Goal: Task Accomplishment & Management: Use online tool/utility

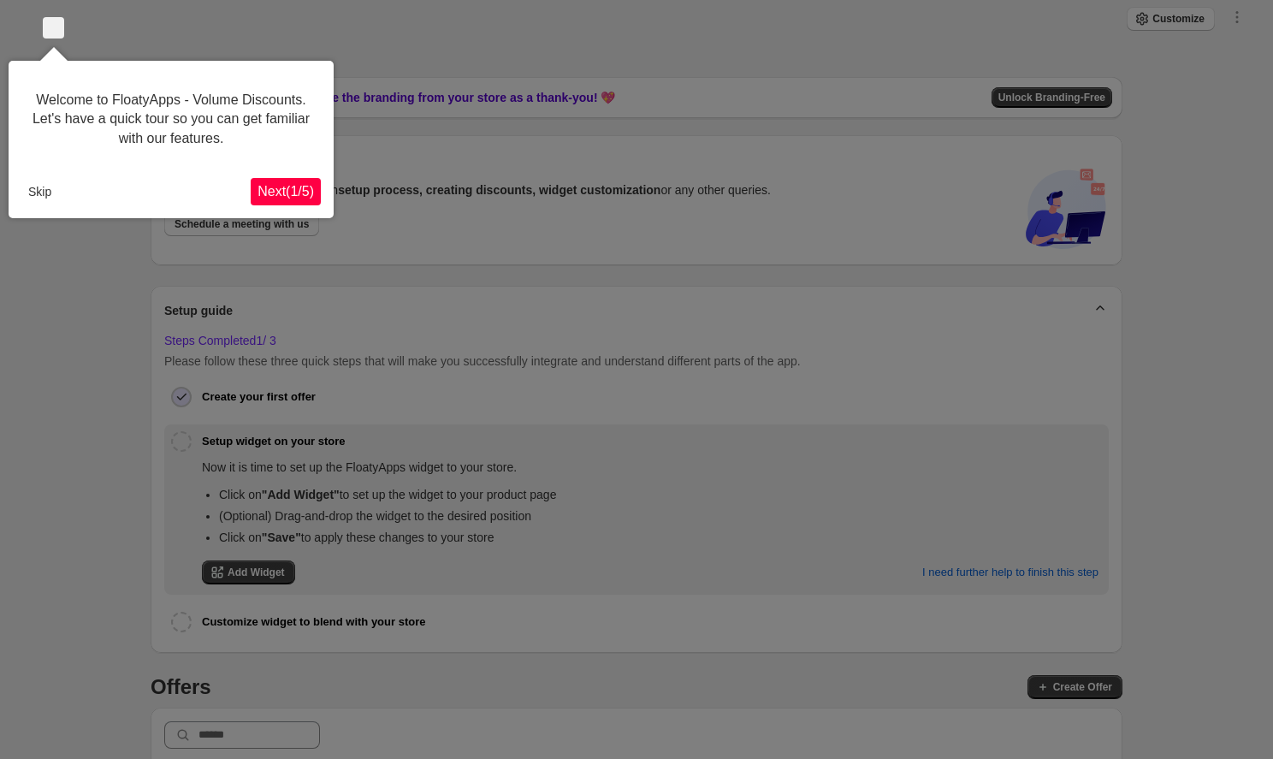
click at [315, 187] on button "Next ( 1 / 5 )" at bounding box center [286, 191] width 70 height 27
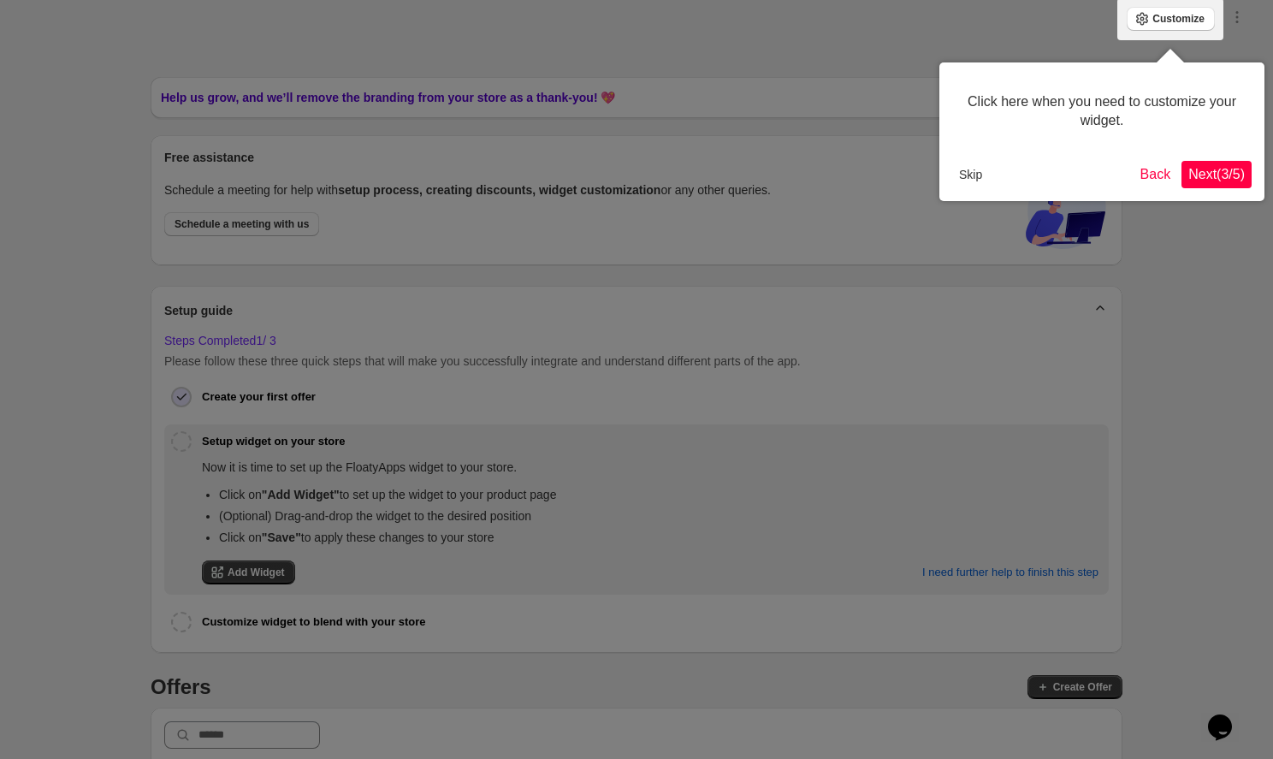
click at [1218, 172] on span "Next ( 3 / 5 )" at bounding box center [1216, 174] width 56 height 15
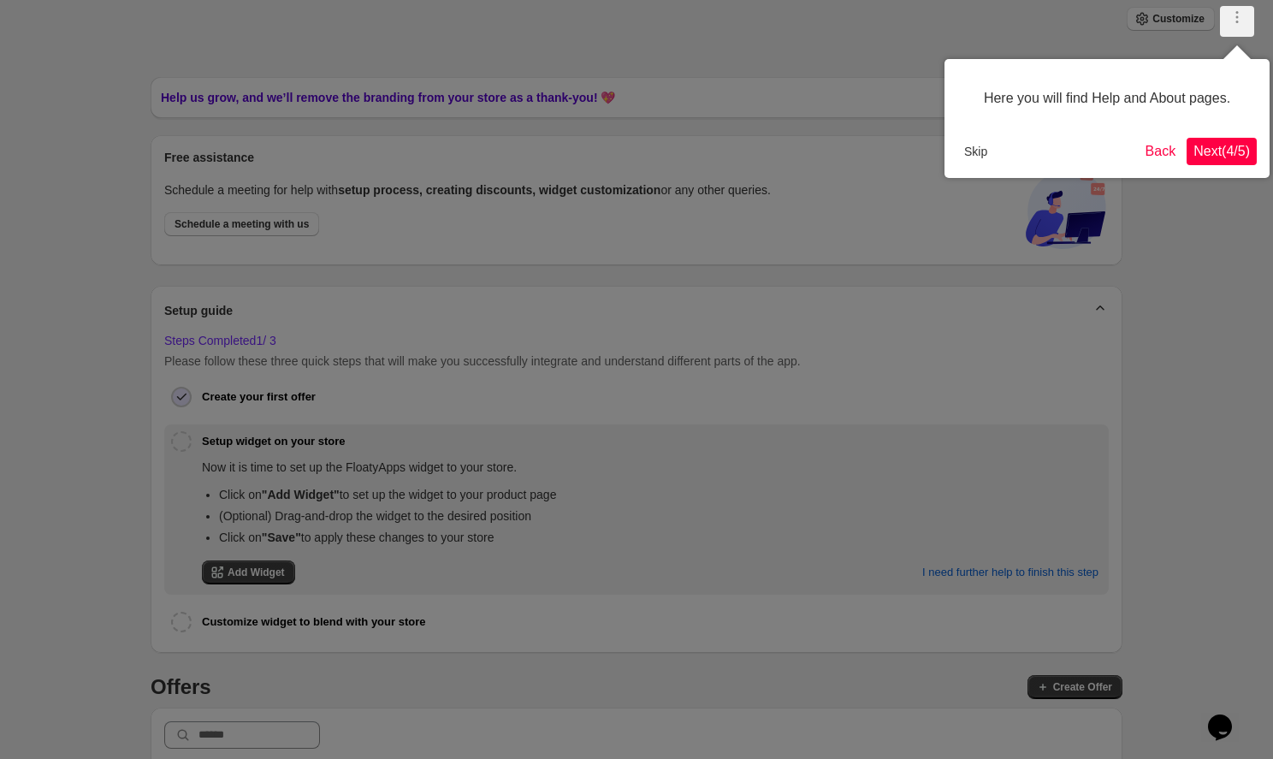
click at [1218, 172] on div "Here you will find Help and About pages. Skip Back Next ( 4 / 5 )" at bounding box center [1107, 118] width 325 height 119
click at [1218, 165] on div "Here you will find Help and About pages. Skip Back Next ( 4 / 5 )" at bounding box center [1107, 118] width 325 height 119
click at [1215, 159] on button "Next ( 4 / 5 )" at bounding box center [1222, 151] width 70 height 27
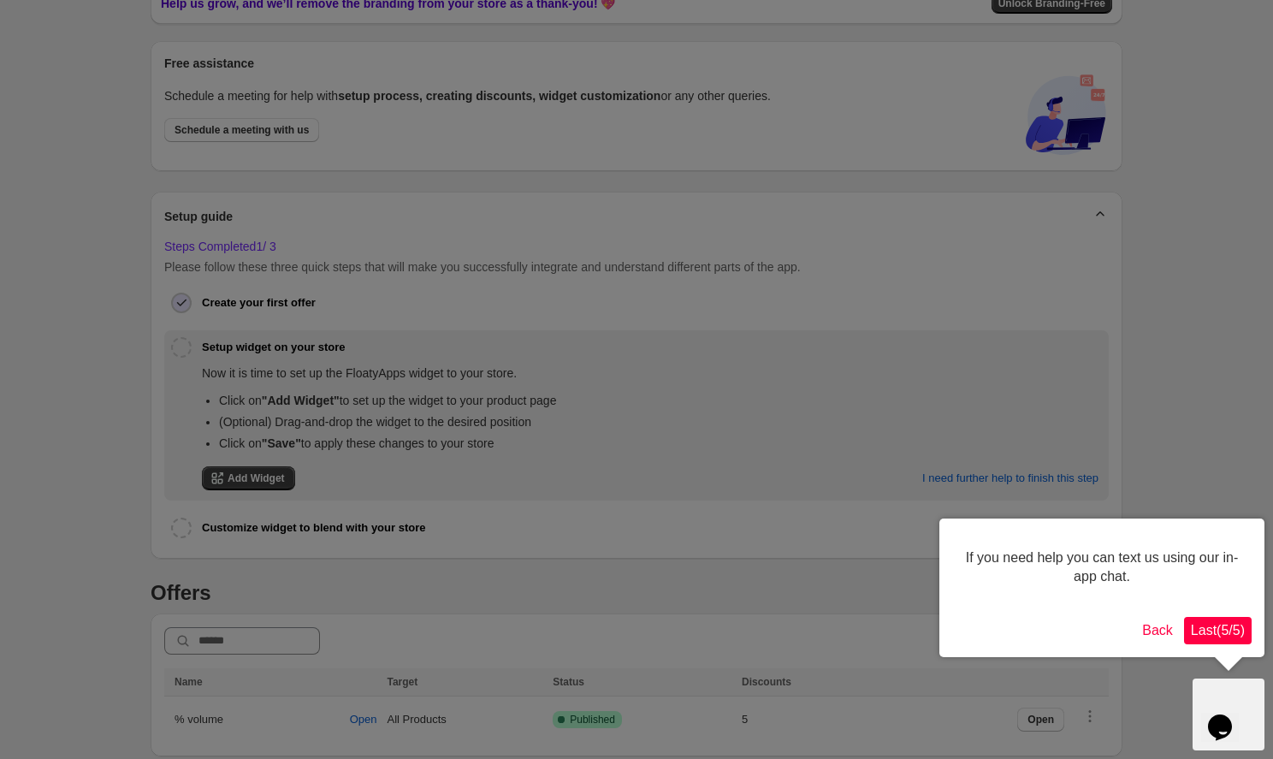
click at [1211, 631] on span "Last ( 5 / 5 )" at bounding box center [1218, 630] width 54 height 15
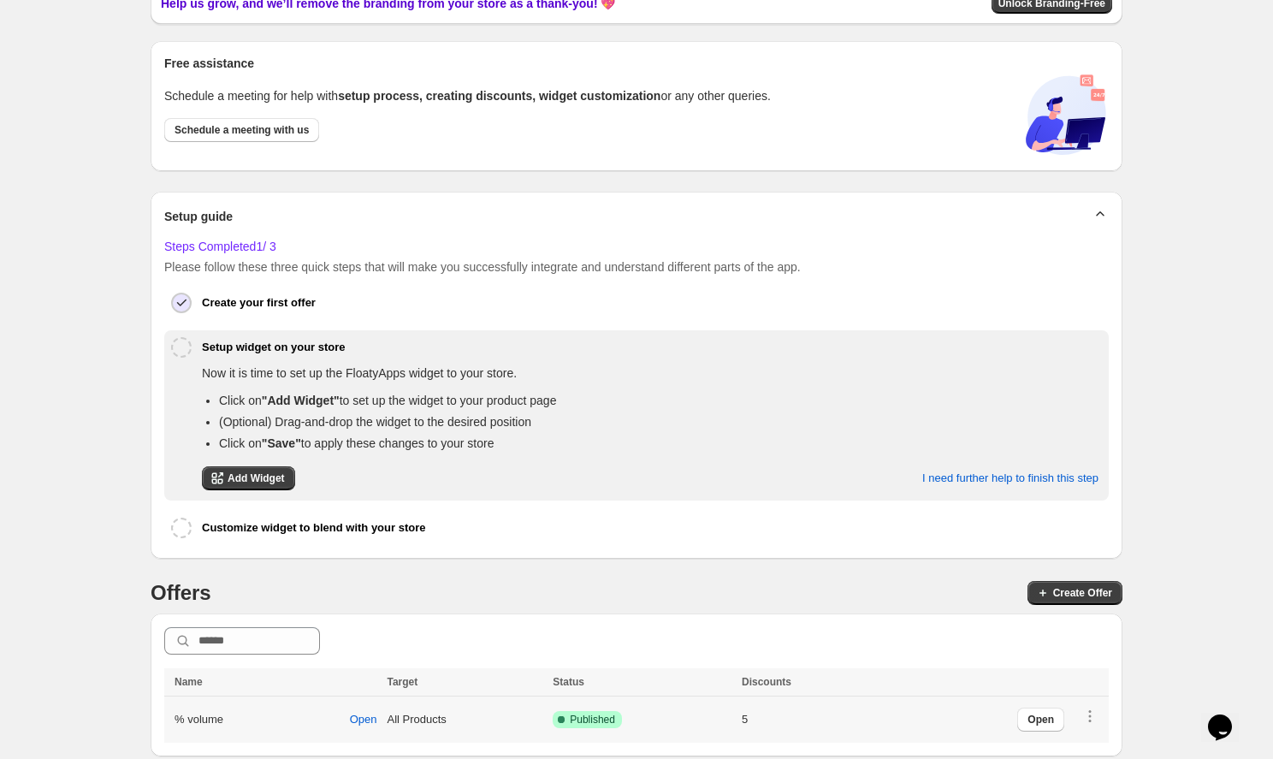
click at [560, 722] on icon at bounding box center [561, 719] width 17 height 17
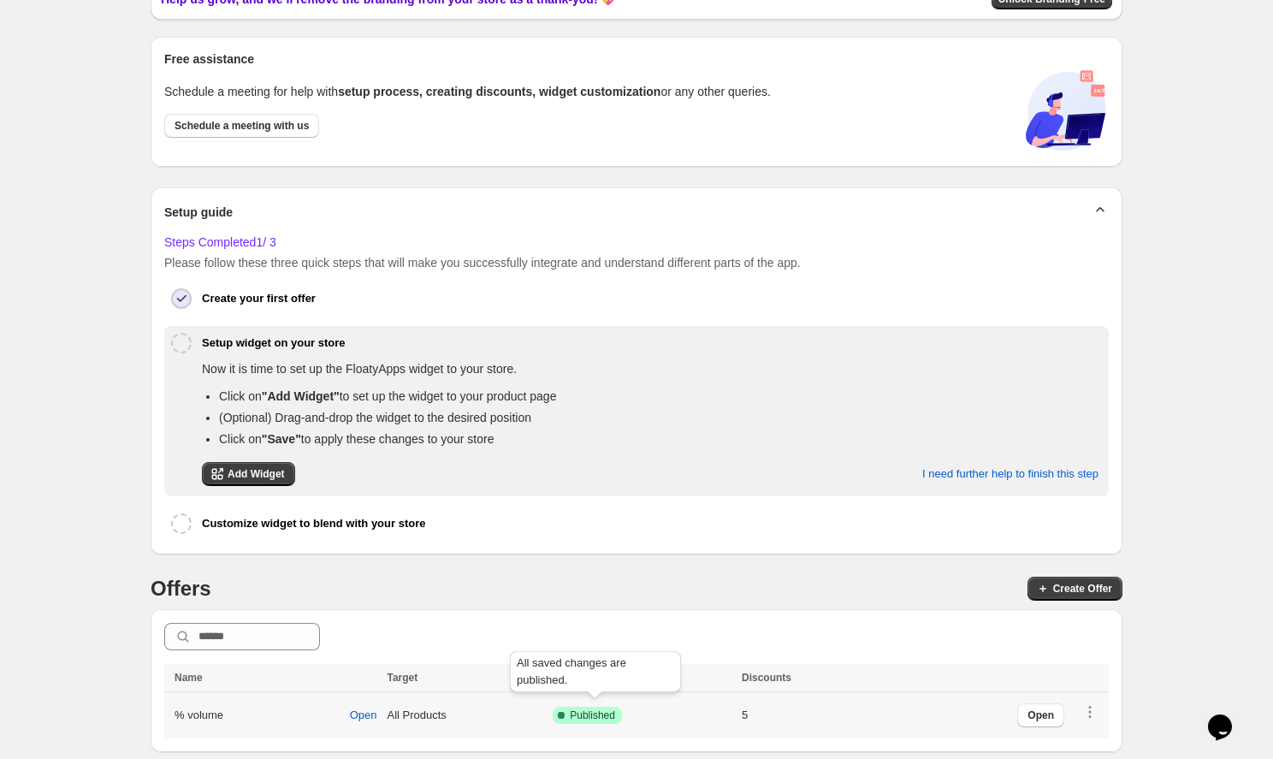
scroll to position [74, 0]
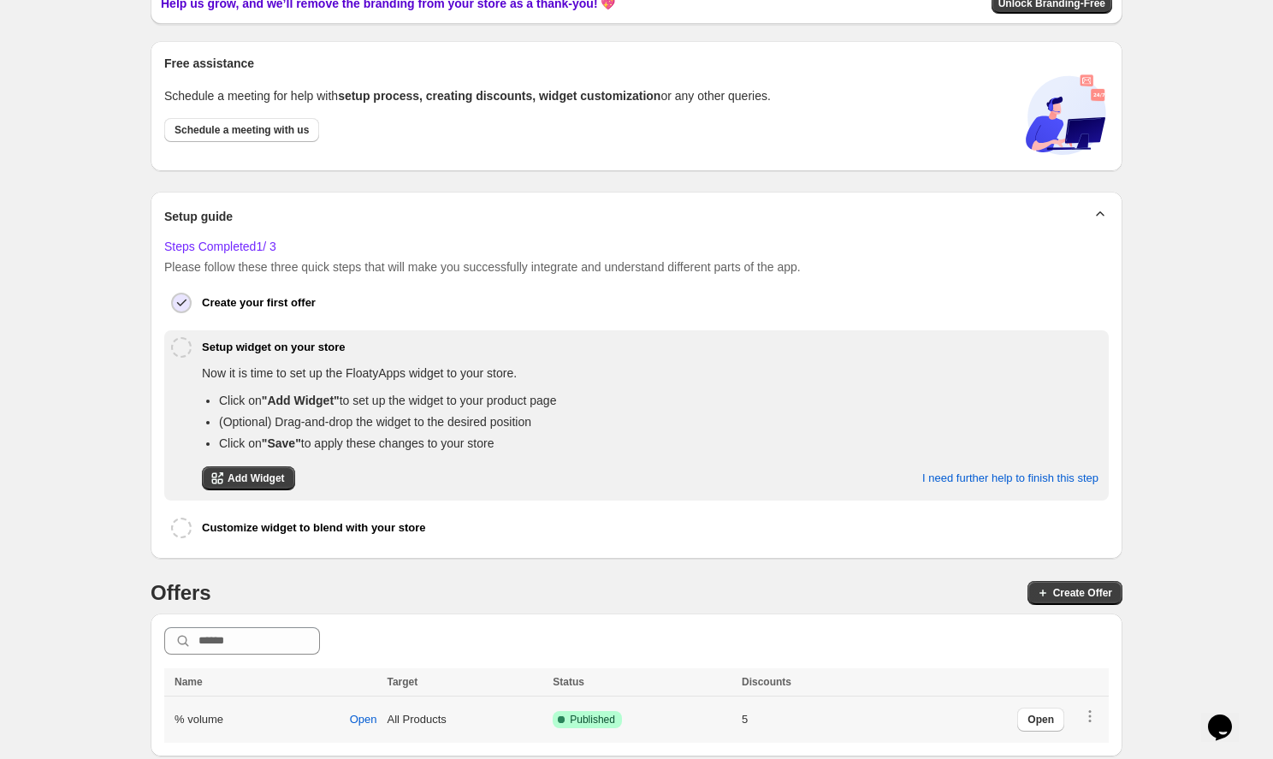
click at [462, 721] on td "All Products" at bounding box center [465, 719] width 166 height 47
click at [1034, 720] on span "Open" at bounding box center [1041, 720] width 27 height 14
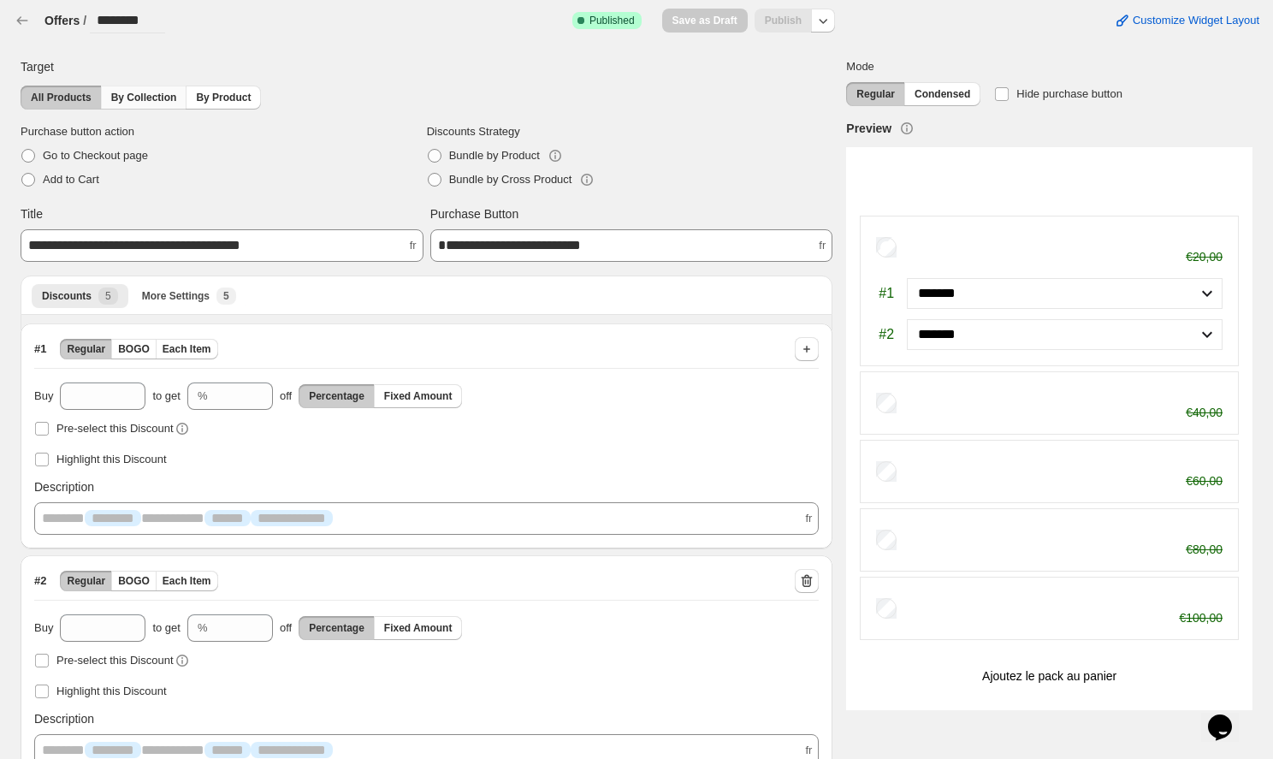
click at [127, 107] on button "By Collection" at bounding box center [144, 98] width 86 height 24
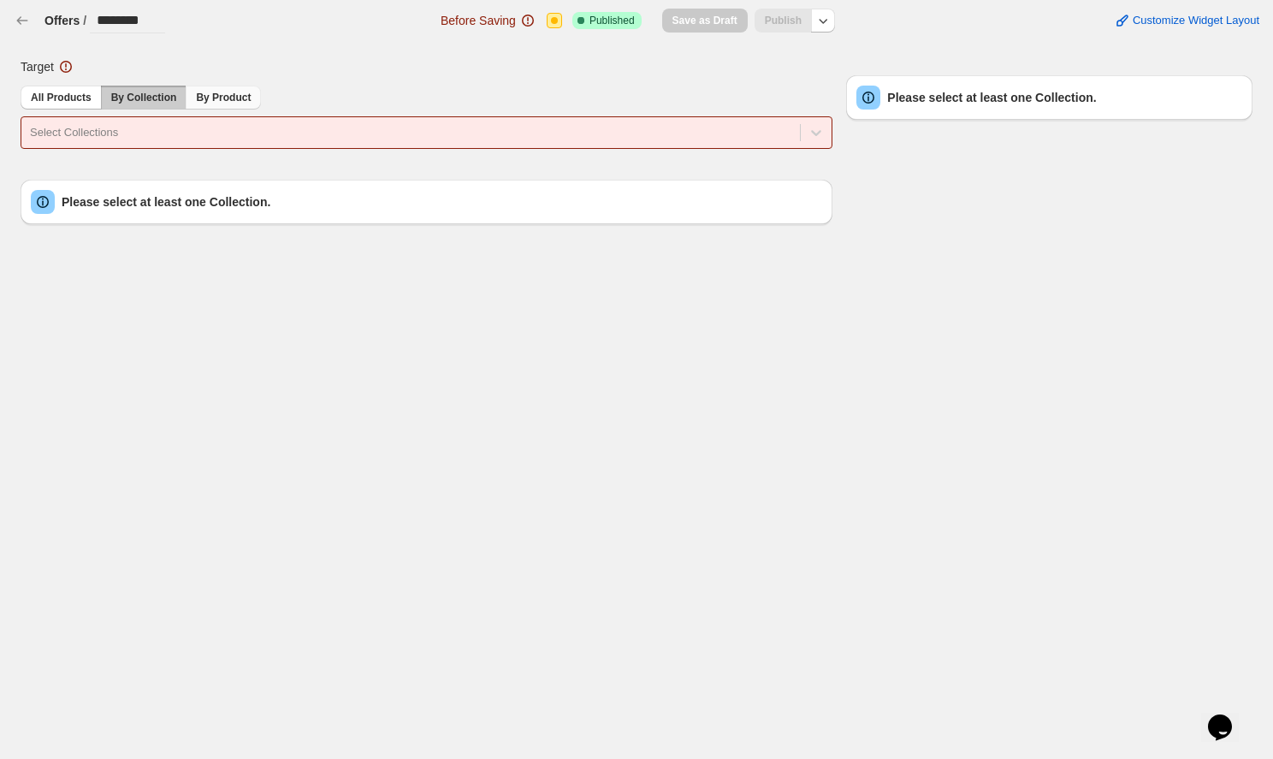
click at [197, 91] on button "By Product" at bounding box center [223, 98] width 75 height 24
click at [173, 159] on div "Target All Products By Collection By Product Select Products Please select at l…" at bounding box center [427, 141] width 812 height 166
click at [816, 133] on icon at bounding box center [817, 133] width 10 height 6
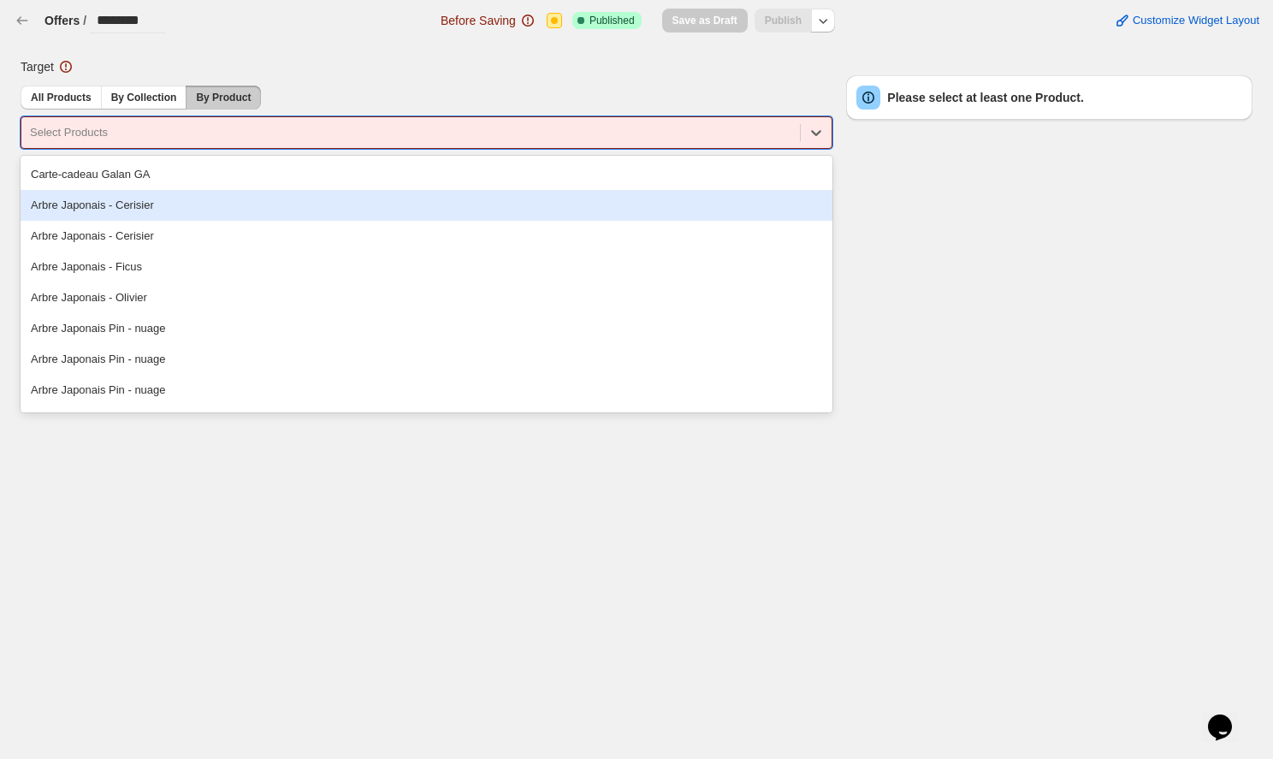
click at [140, 206] on div "Arbre Japonais - Cerisier" at bounding box center [427, 205] width 812 height 31
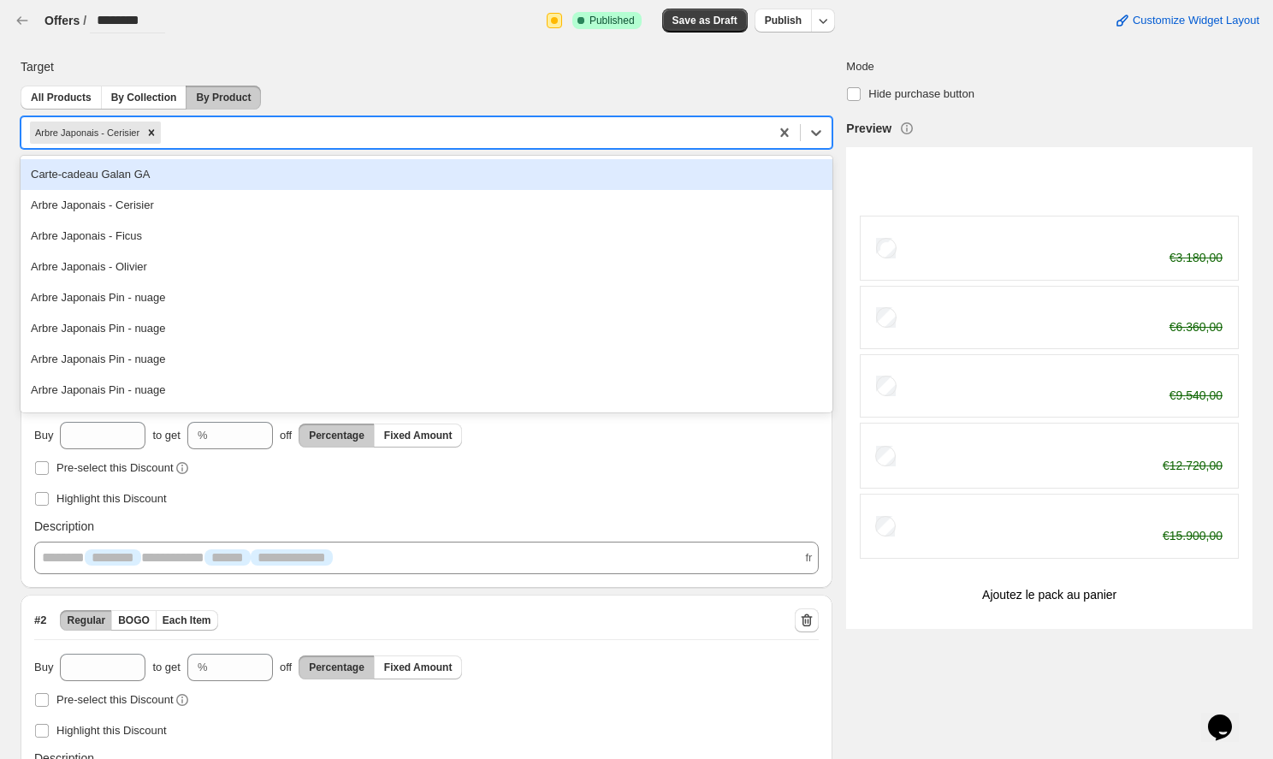
click at [821, 148] on div "Arbre Japonais - Cerisier" at bounding box center [427, 132] width 812 height 33
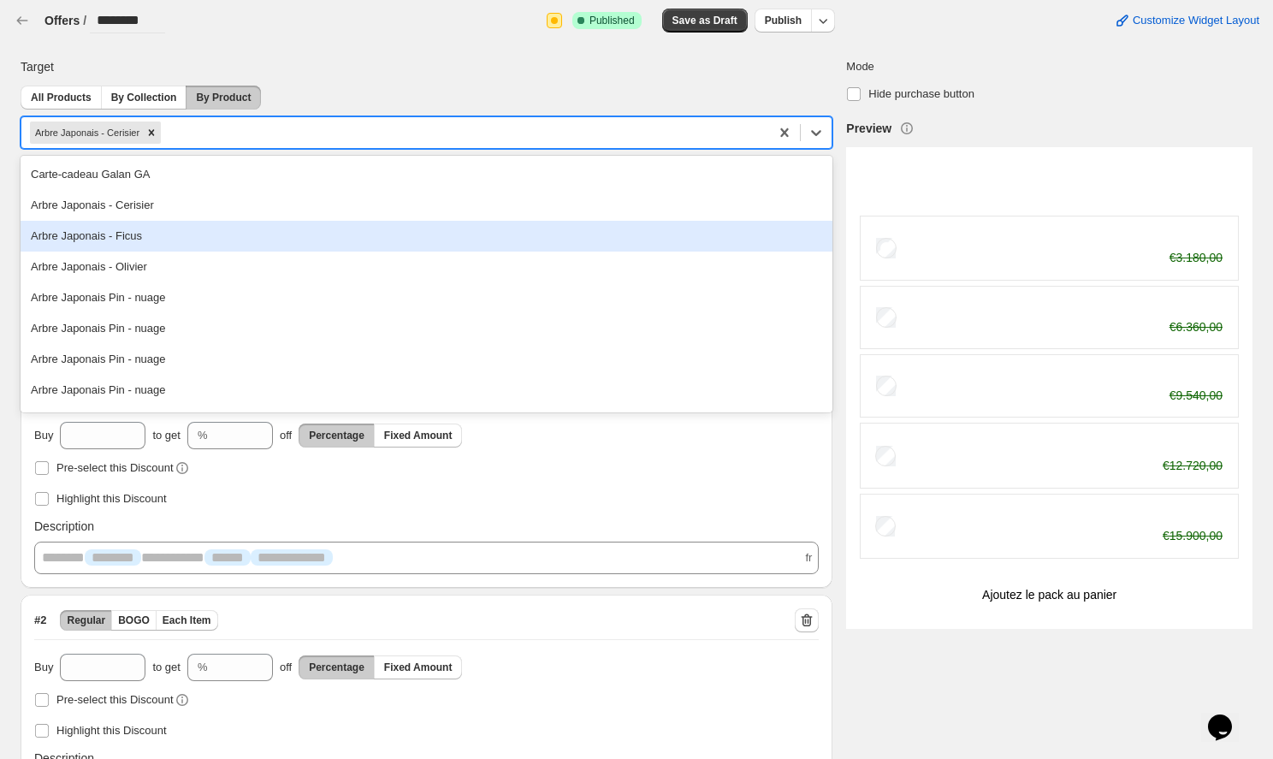
click at [97, 238] on div "Arbre Japonais - Ficus" at bounding box center [427, 236] width 812 height 31
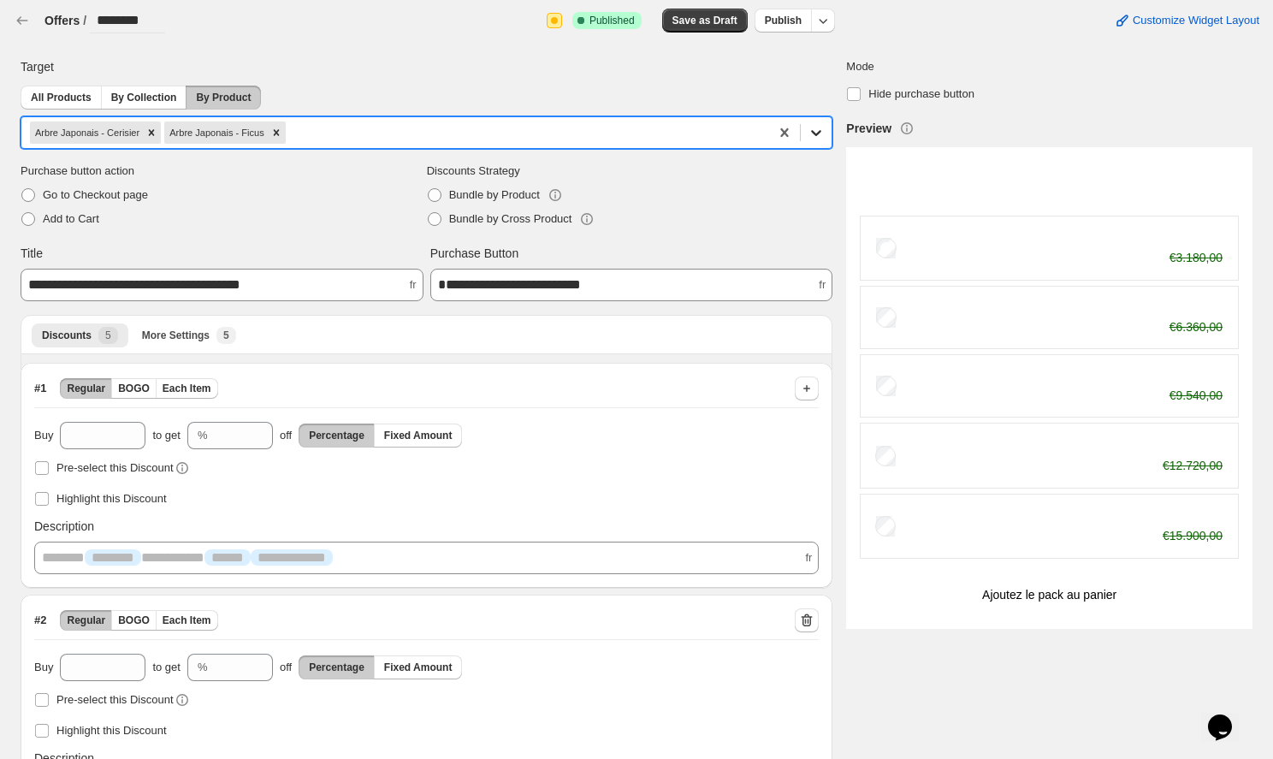
click at [815, 131] on icon at bounding box center [816, 132] width 17 height 17
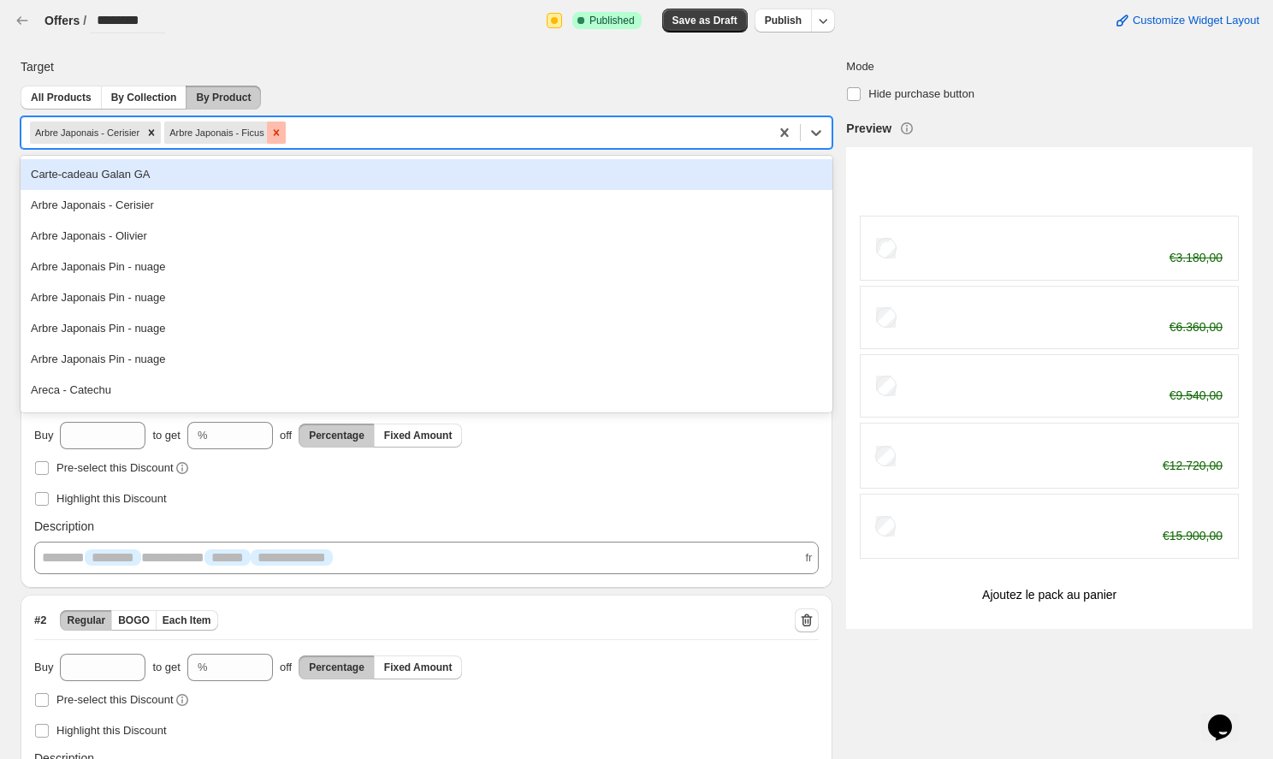
click at [282, 129] on icon "Remove Arbre Japonais - Ficus" at bounding box center [276, 133] width 12 height 12
click at [157, 135] on icon "Remove Arbre Japonais - Cerisier" at bounding box center [151, 133] width 12 height 12
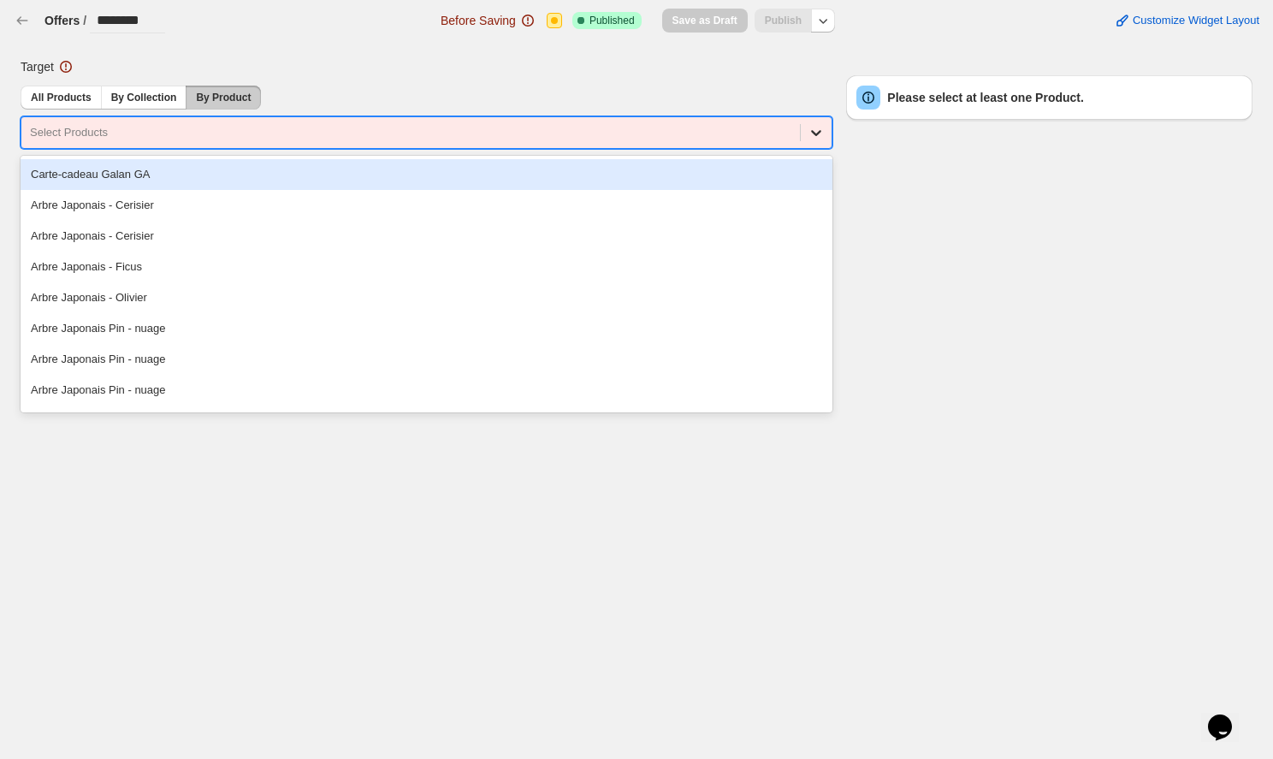
click at [817, 130] on icon at bounding box center [816, 132] width 17 height 17
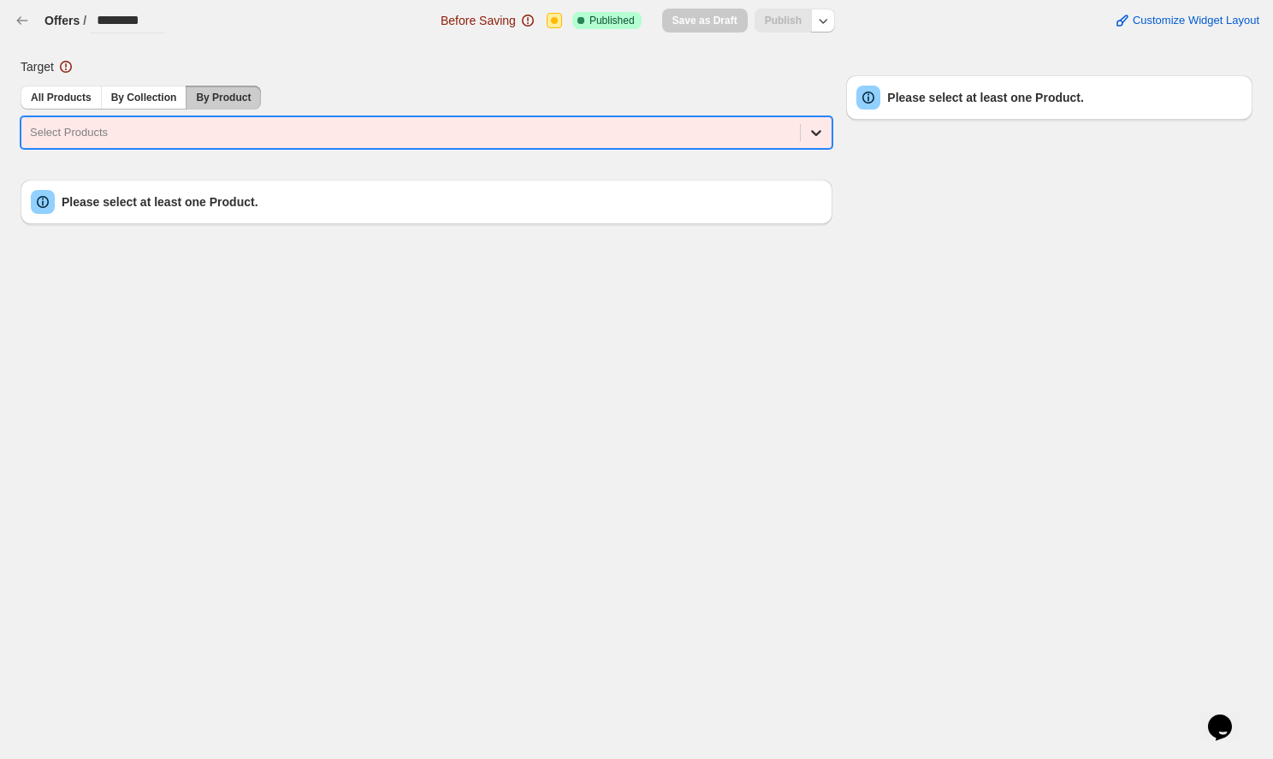
click at [817, 130] on icon at bounding box center [816, 132] width 17 height 17
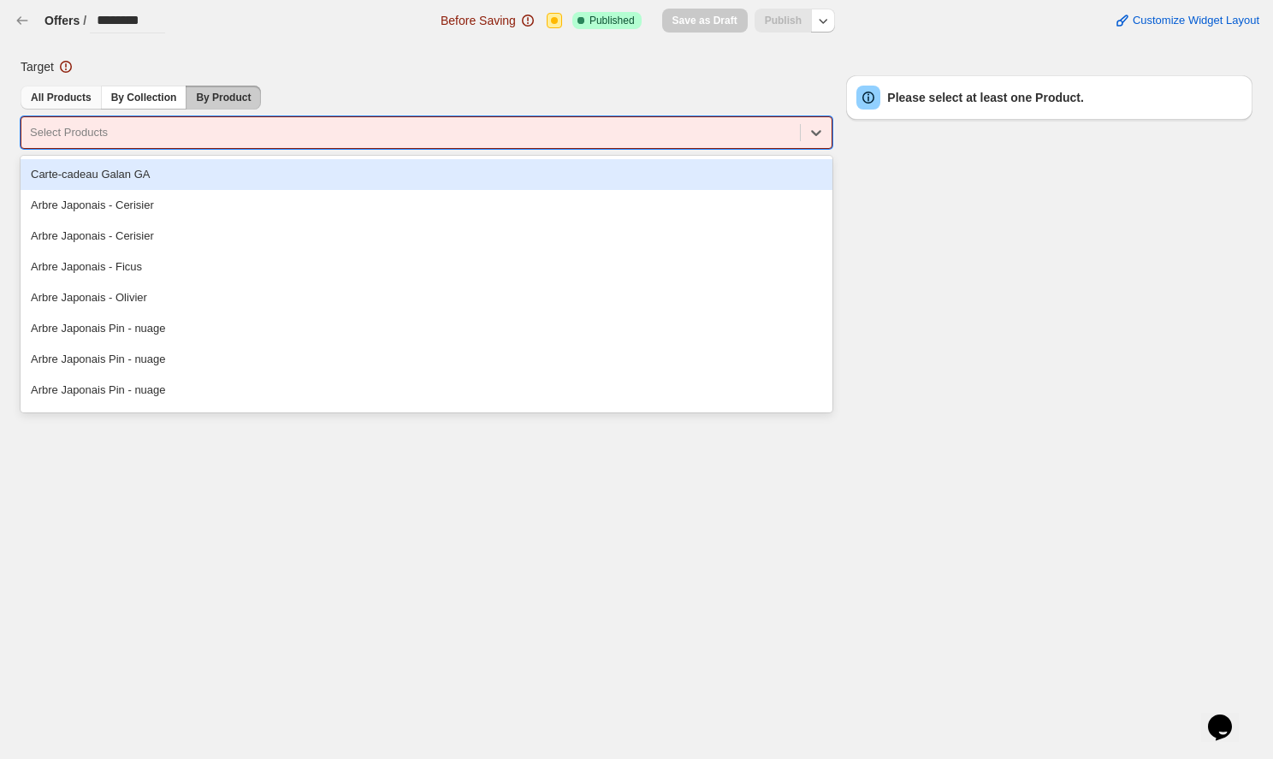
click at [52, 98] on span "All Products" at bounding box center [61, 98] width 61 height 14
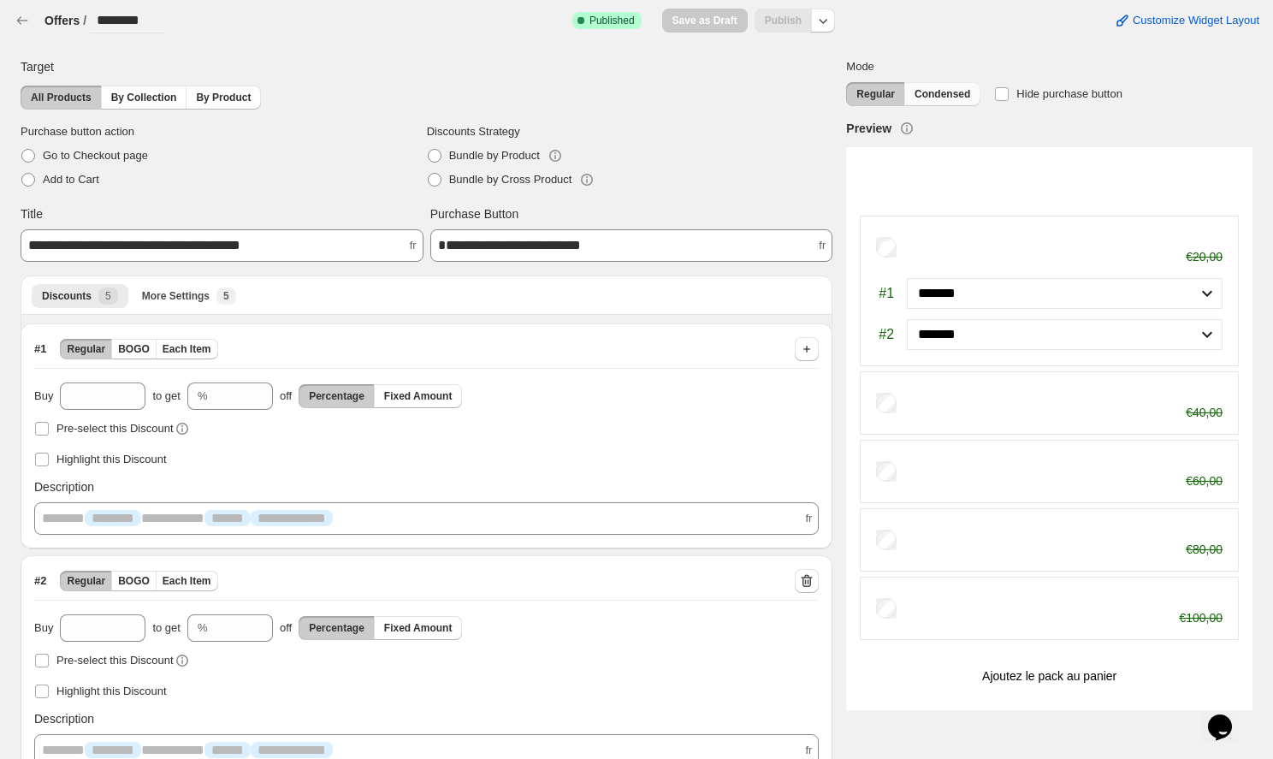
click at [934, 86] on button "Condensed" at bounding box center [942, 94] width 76 height 24
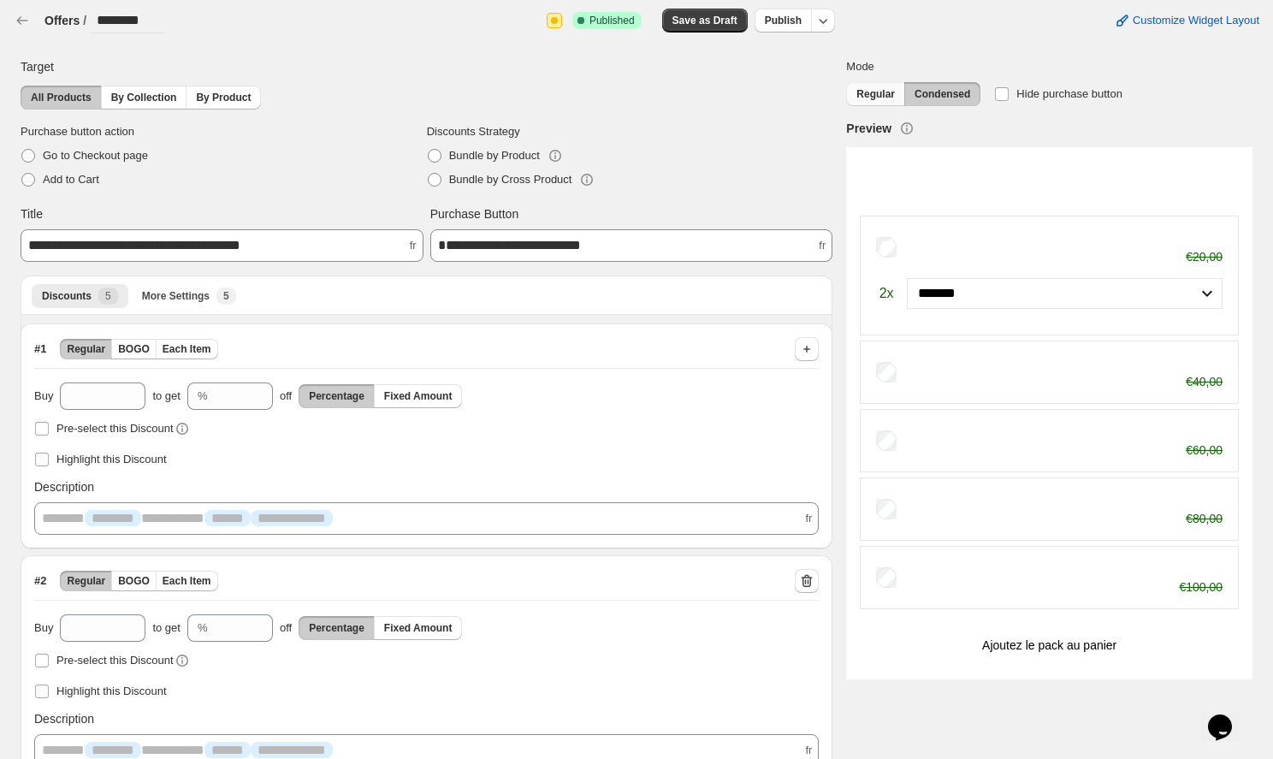
click at [885, 95] on span "Regular" at bounding box center [875, 94] width 39 height 14
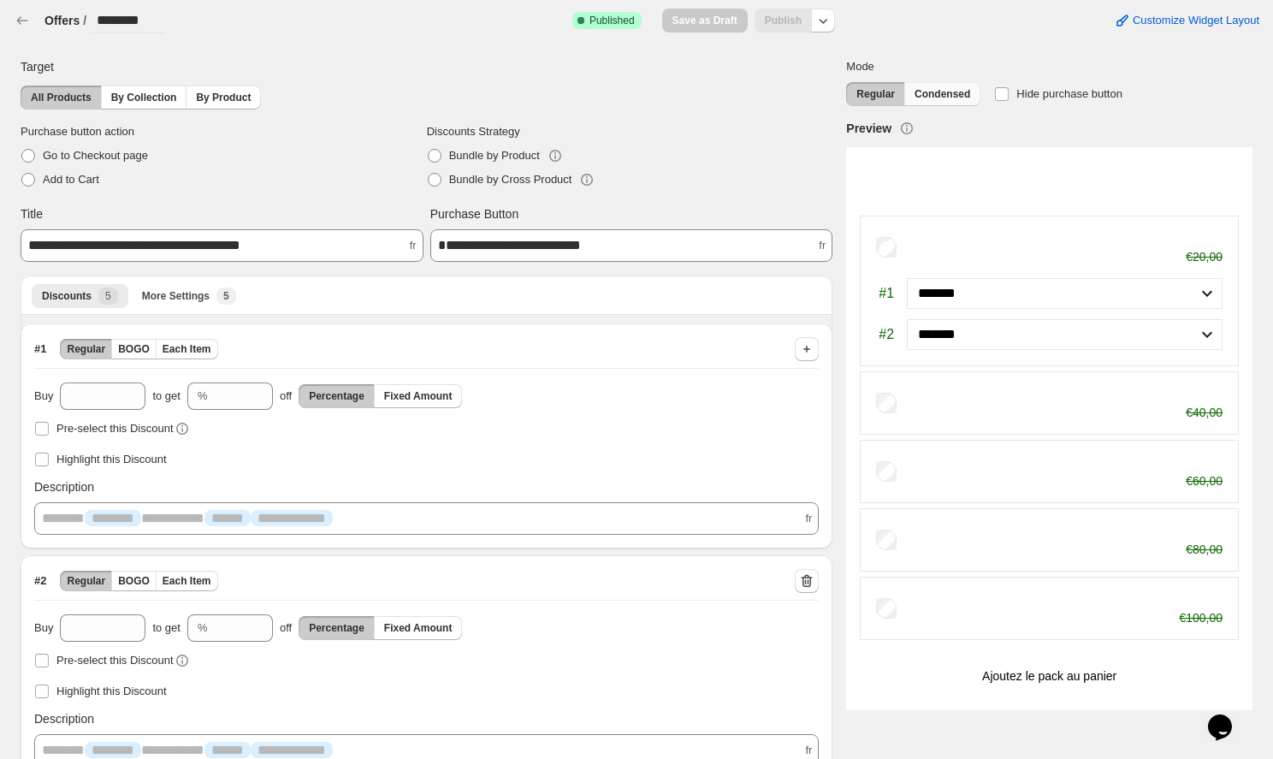
click at [930, 95] on span "Condensed" at bounding box center [943, 94] width 56 height 14
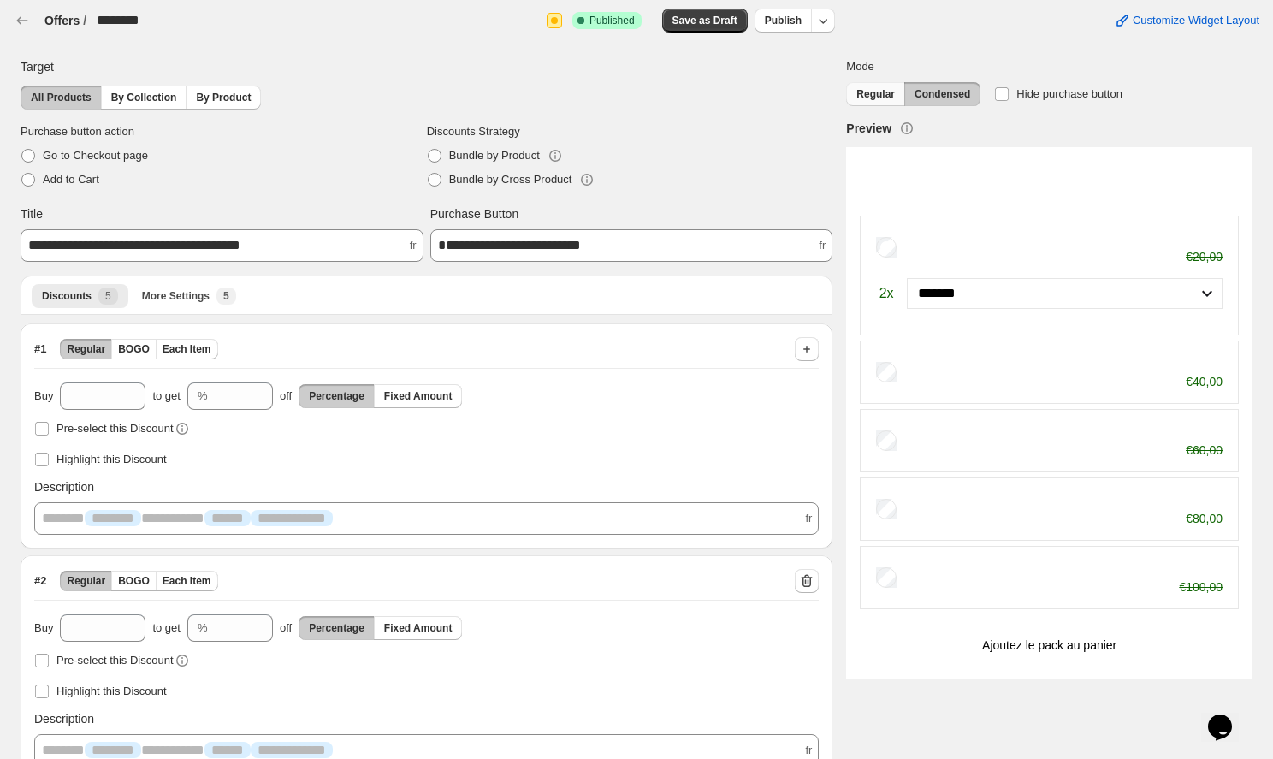
click at [886, 104] on button "Regular" at bounding box center [875, 94] width 59 height 24
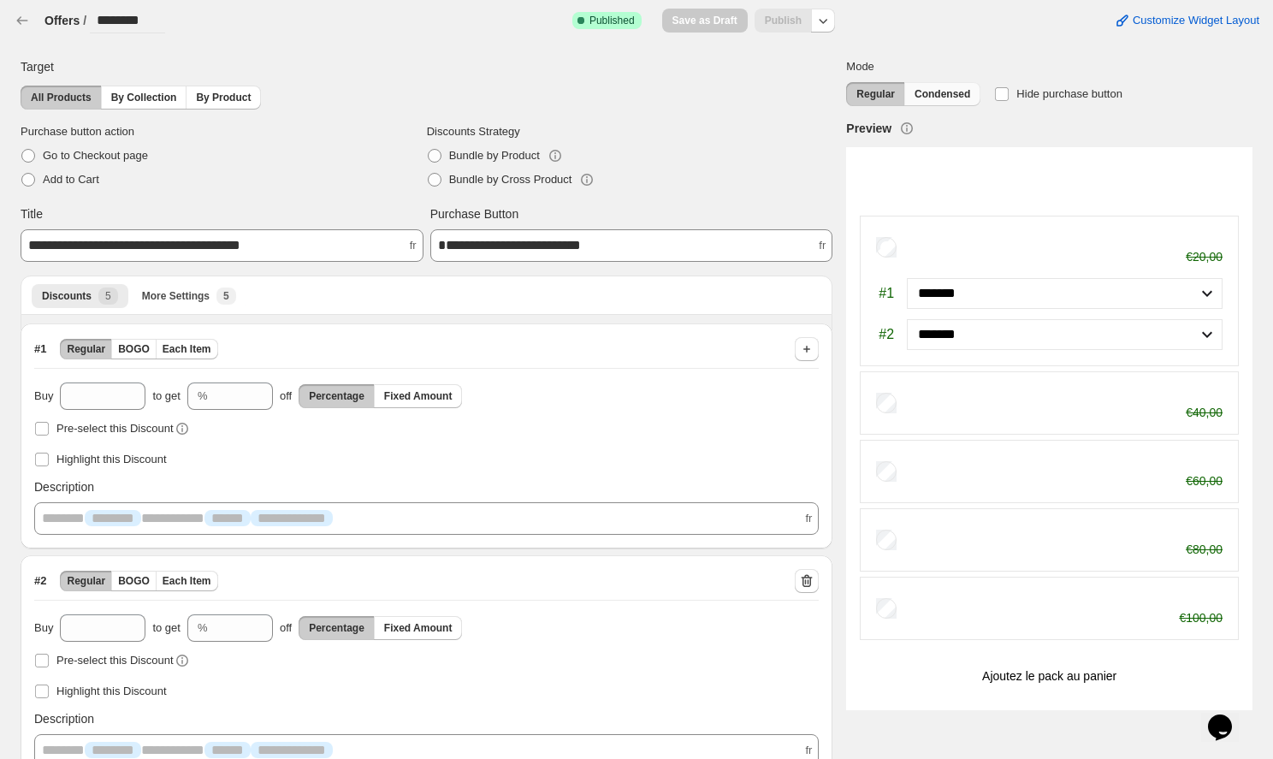
click at [934, 94] on span "Condensed" at bounding box center [943, 94] width 56 height 14
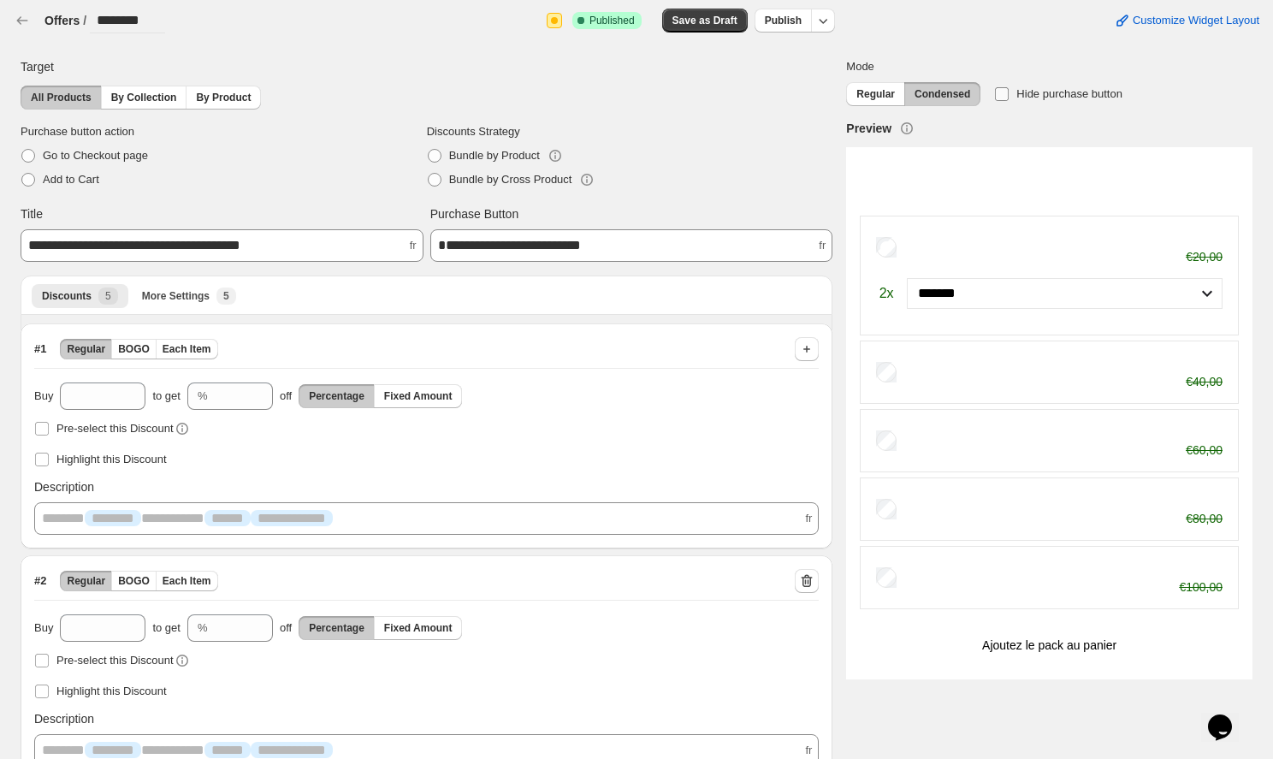
click at [1009, 98] on span at bounding box center [1002, 94] width 14 height 14
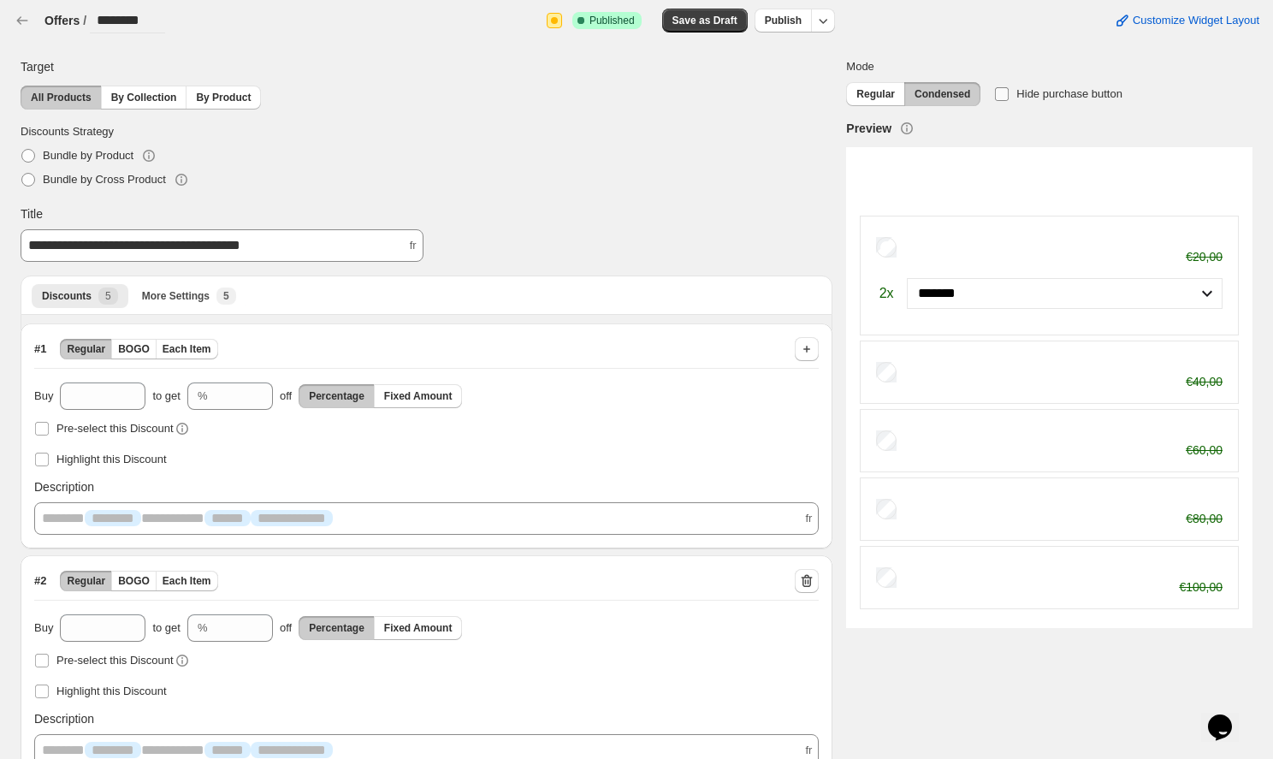
click at [1005, 95] on span at bounding box center [1002, 94] width 14 height 14
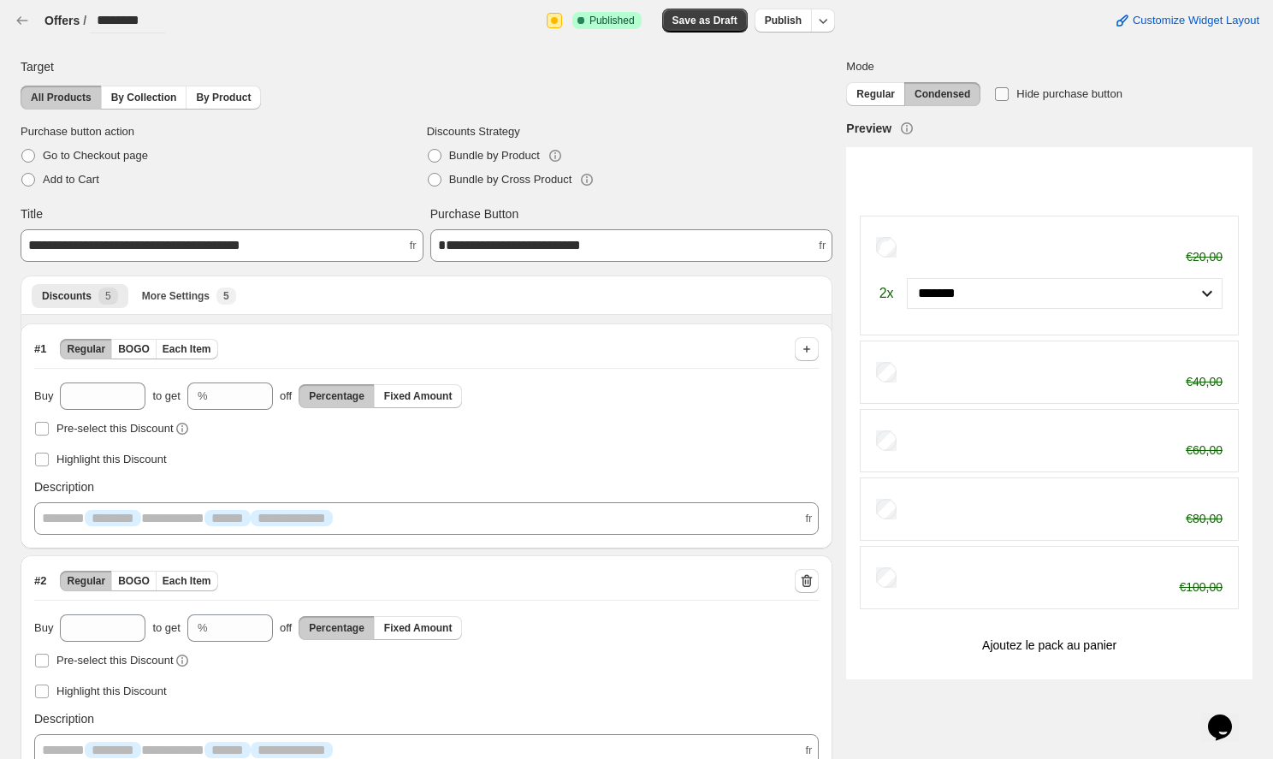
click at [1005, 95] on span at bounding box center [1002, 94] width 14 height 14
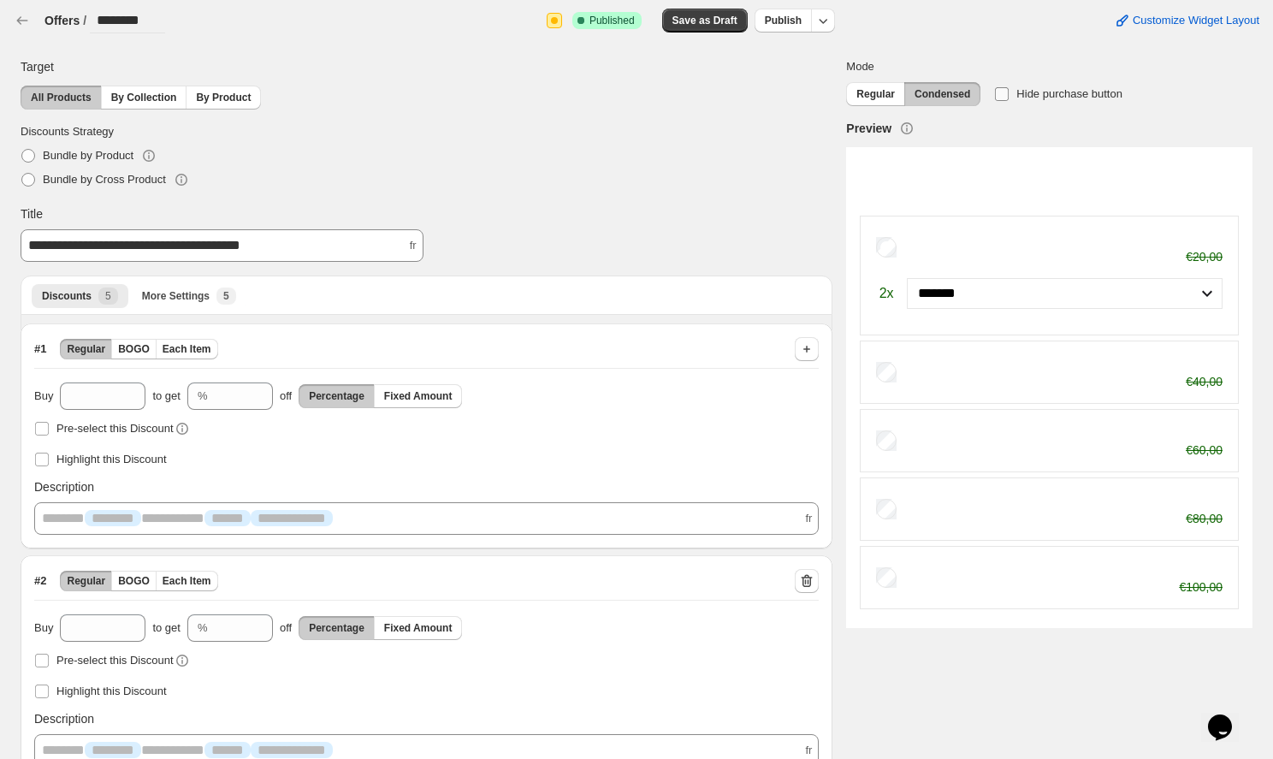
click at [1005, 95] on span at bounding box center [1002, 94] width 14 height 14
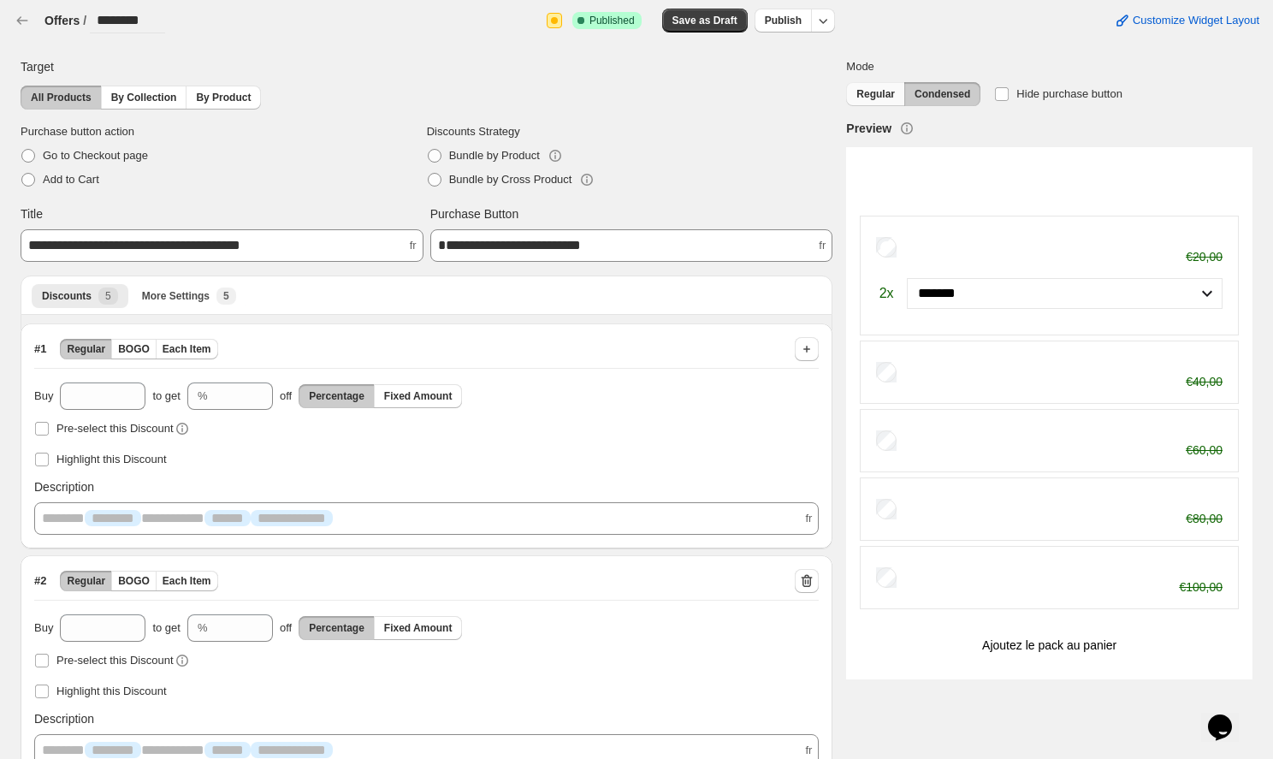
click at [876, 93] on span "Regular" at bounding box center [875, 94] width 39 height 14
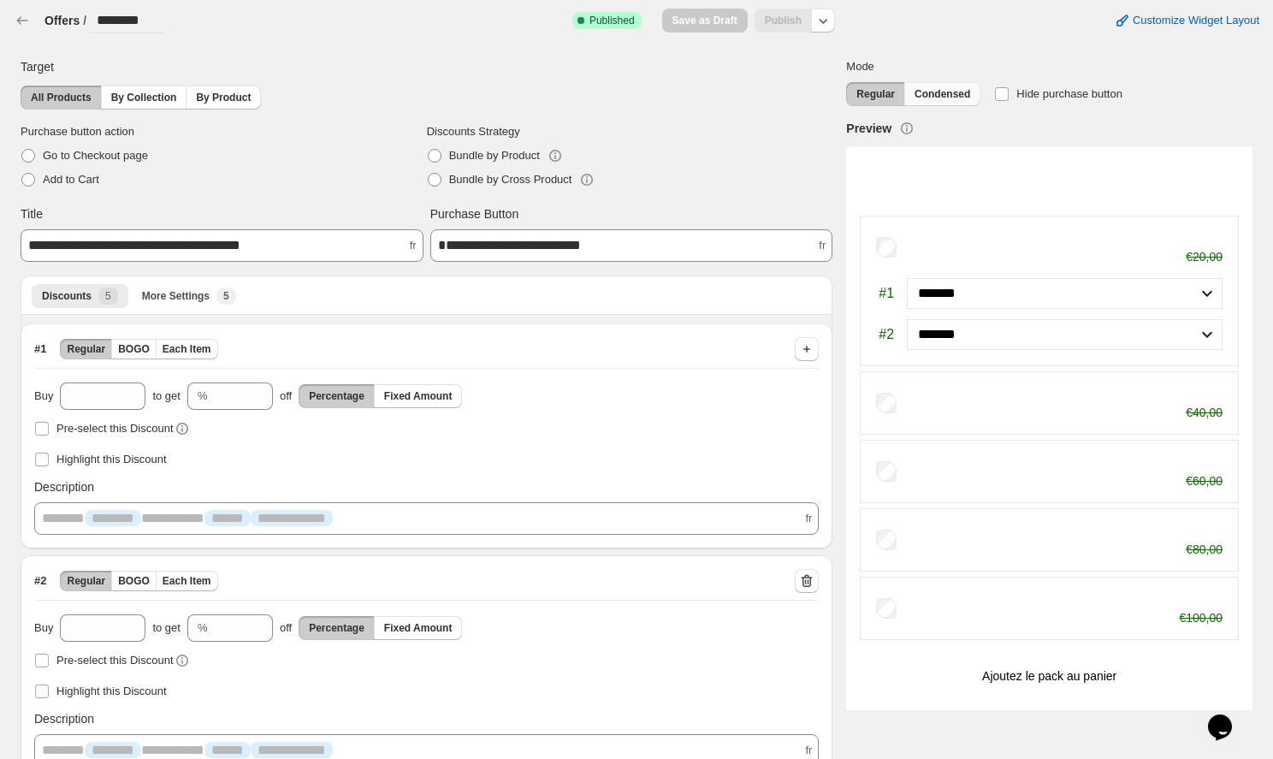
click at [912, 89] on button "Condensed" at bounding box center [942, 94] width 76 height 24
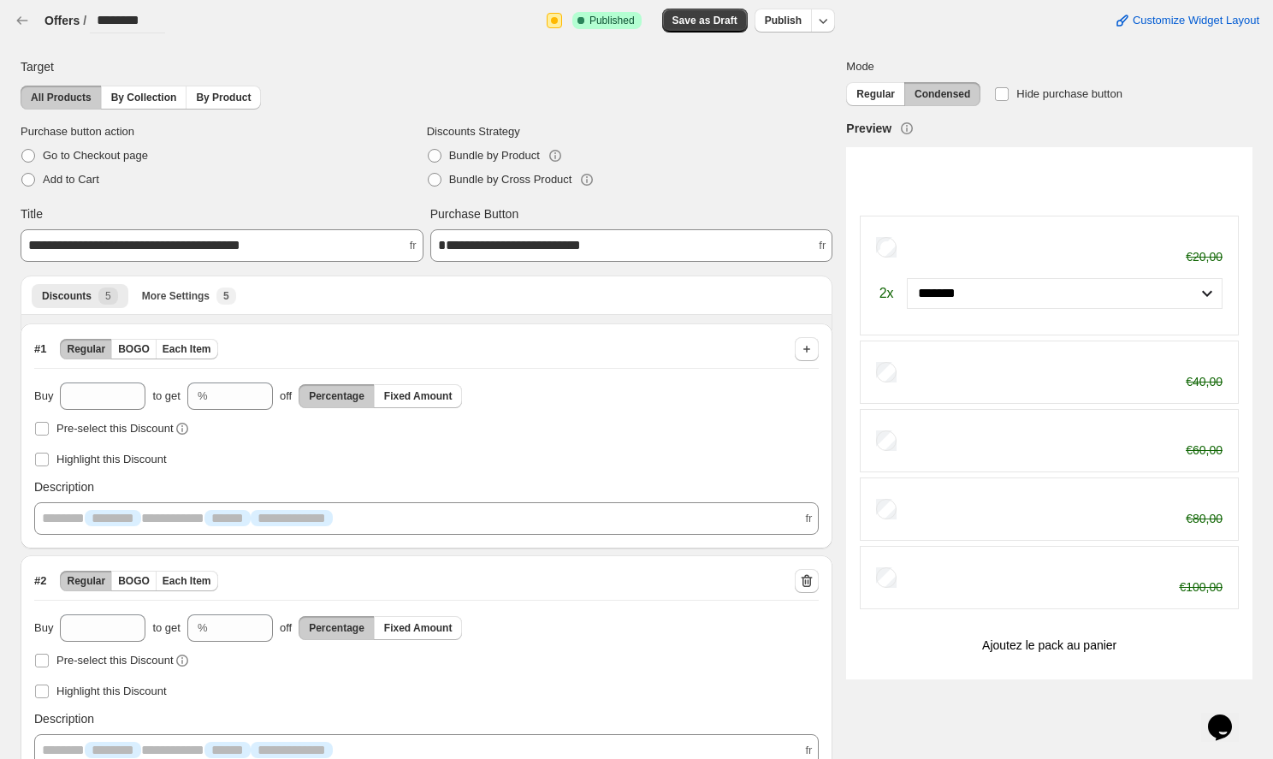
click at [151, 85] on div "Target All Products By Collection By Product" at bounding box center [427, 83] width 812 height 51
click at [154, 98] on span "By Collection" at bounding box center [144, 98] width 66 height 14
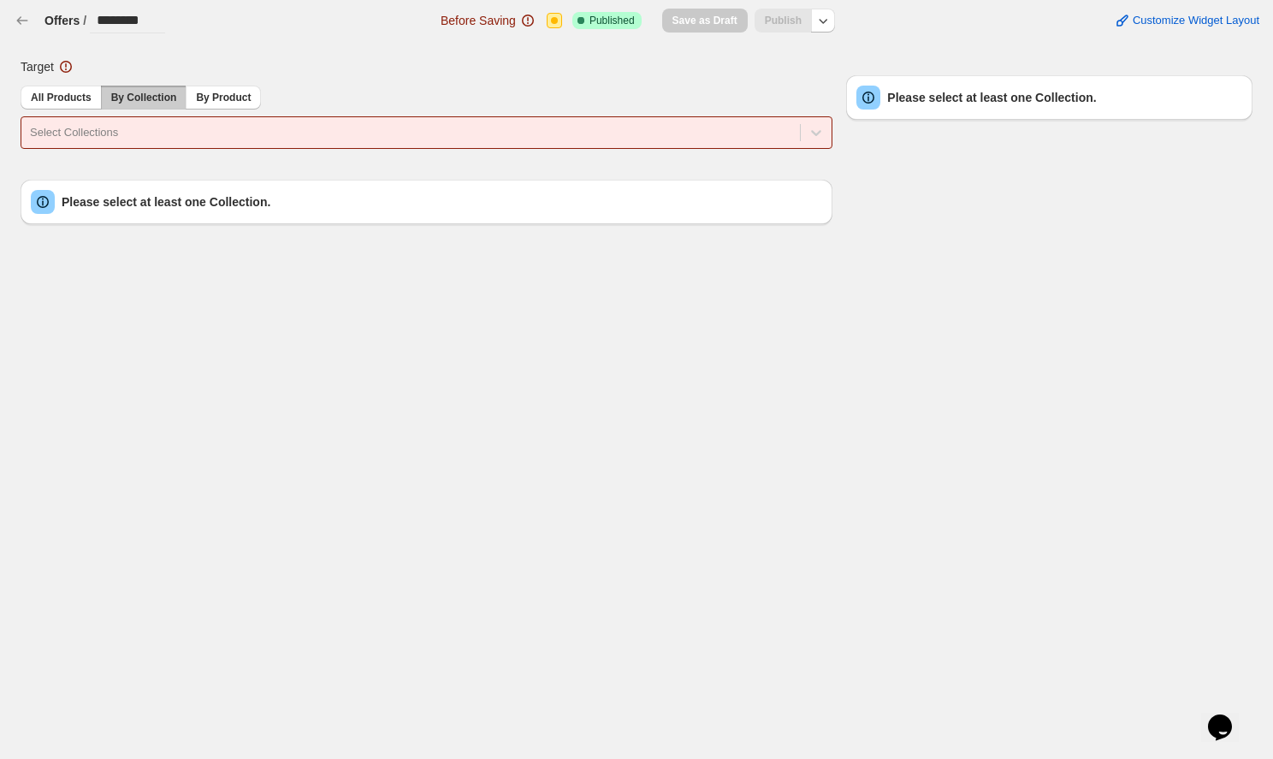
click at [118, 220] on div "Please select at least one Collection." at bounding box center [427, 202] width 812 height 44
click at [110, 136] on div "Select Collections" at bounding box center [411, 132] width 762 height 17
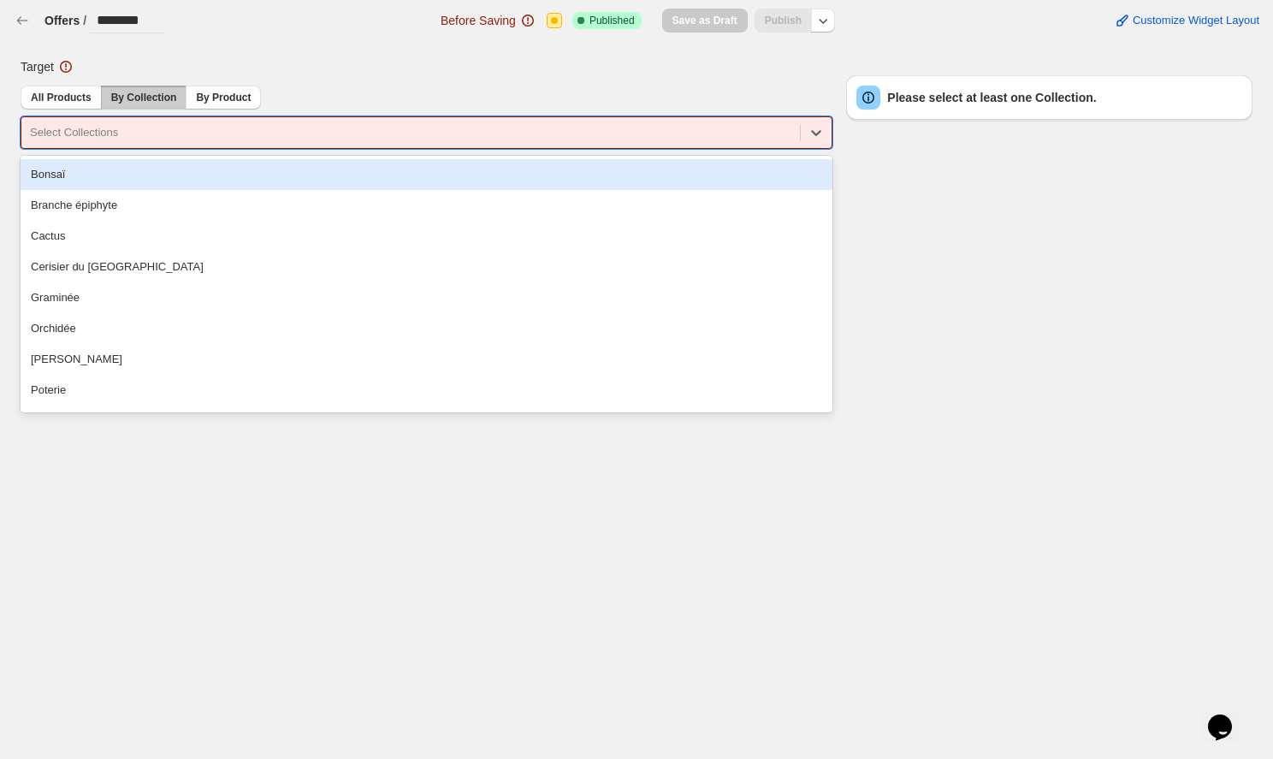
click at [93, 172] on div "Bonsaï" at bounding box center [427, 174] width 812 height 31
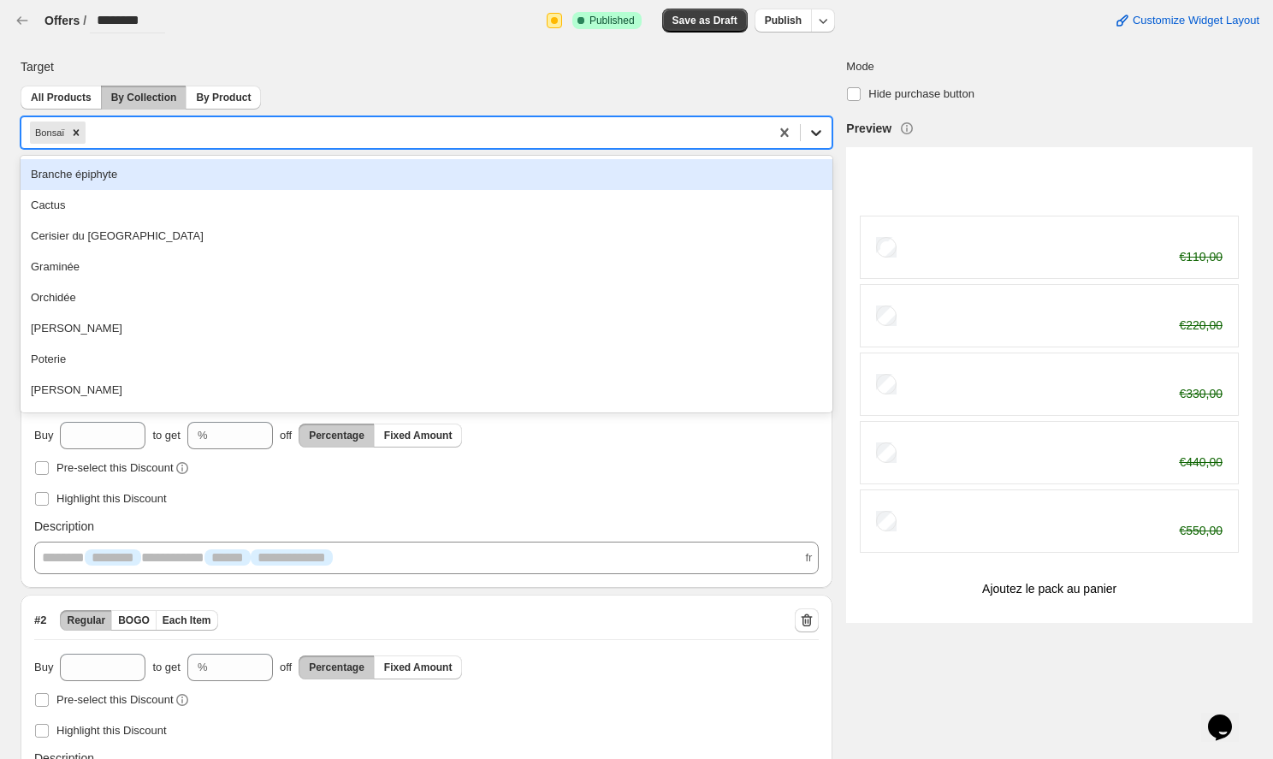
click at [825, 136] on icon at bounding box center [816, 132] width 17 height 17
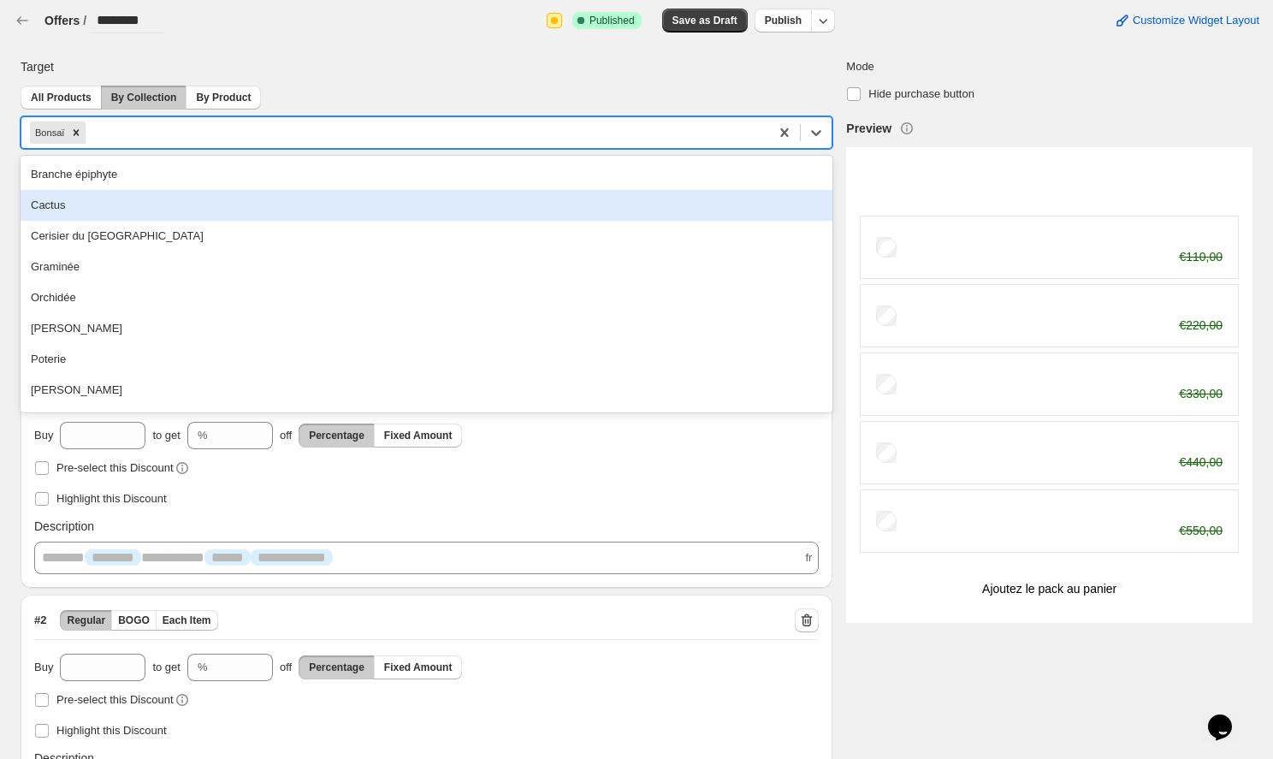
click at [144, 218] on div "Cactus" at bounding box center [427, 205] width 812 height 31
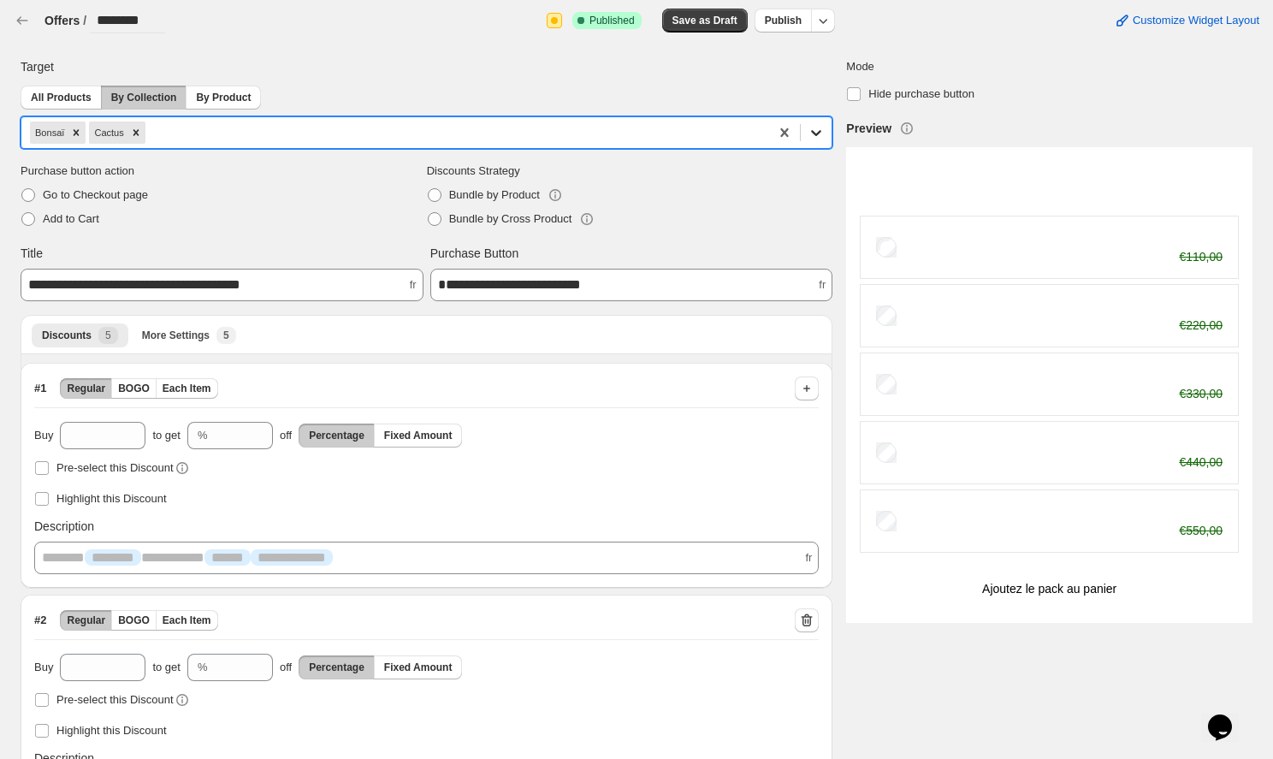
click at [822, 133] on icon at bounding box center [816, 132] width 17 height 17
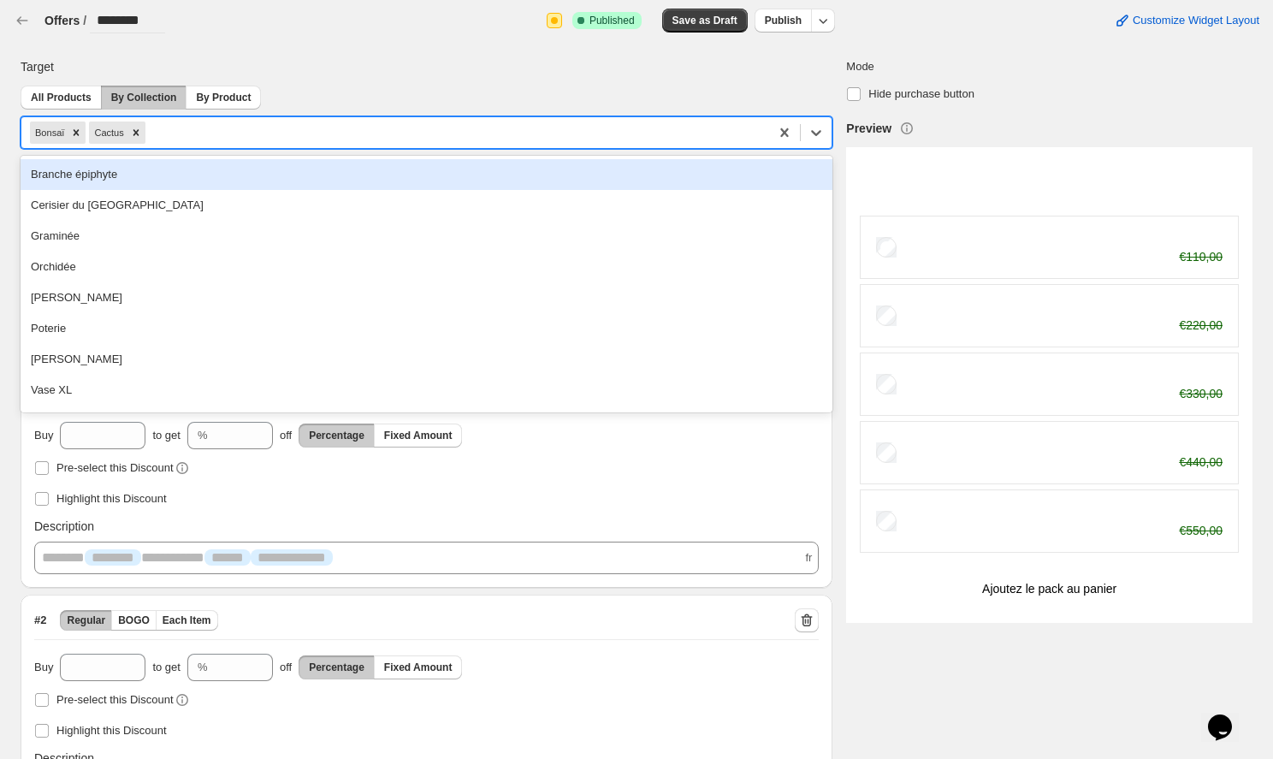
click at [234, 175] on div "Branche épiphyte" at bounding box center [427, 174] width 812 height 31
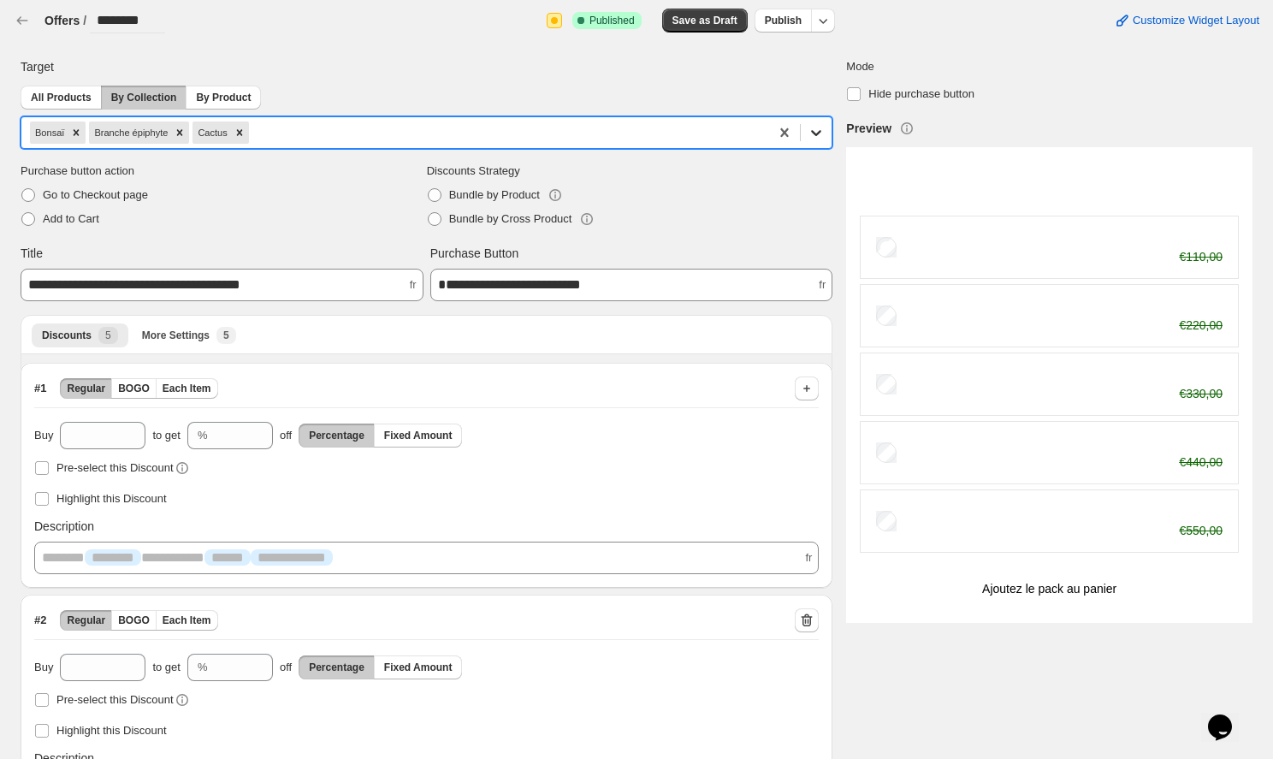
click at [820, 127] on icon at bounding box center [816, 132] width 17 height 17
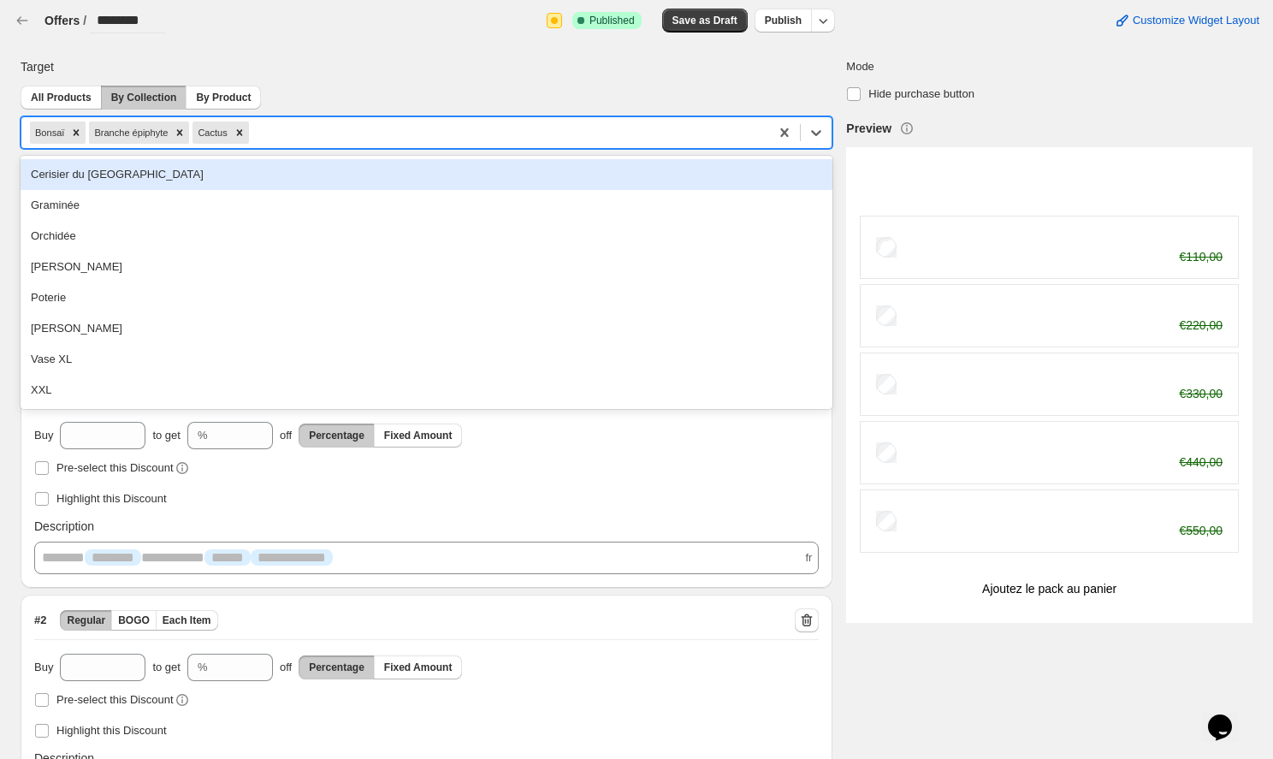
click at [160, 171] on div "Cerisier du [GEOGRAPHIC_DATA]" at bounding box center [427, 174] width 812 height 31
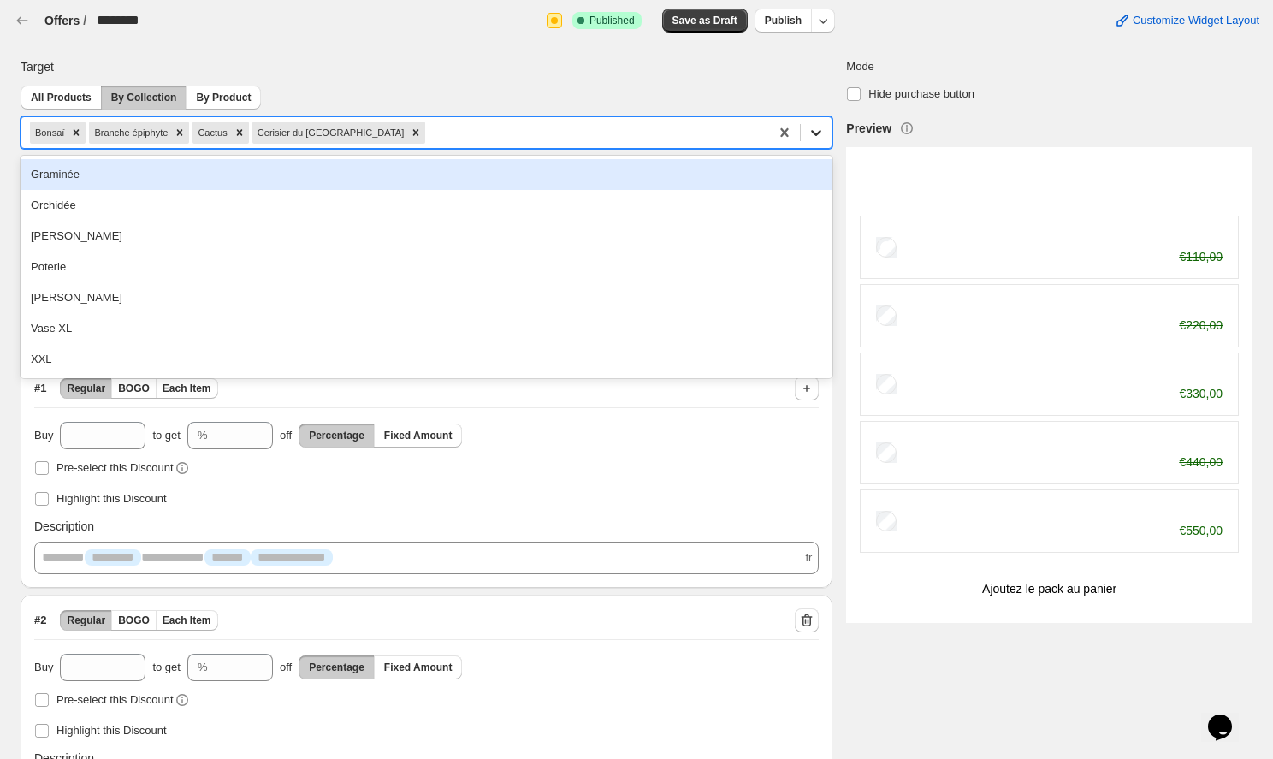
click at [815, 132] on icon at bounding box center [816, 132] width 17 height 17
click at [177, 175] on div "Graminée" at bounding box center [427, 174] width 812 height 31
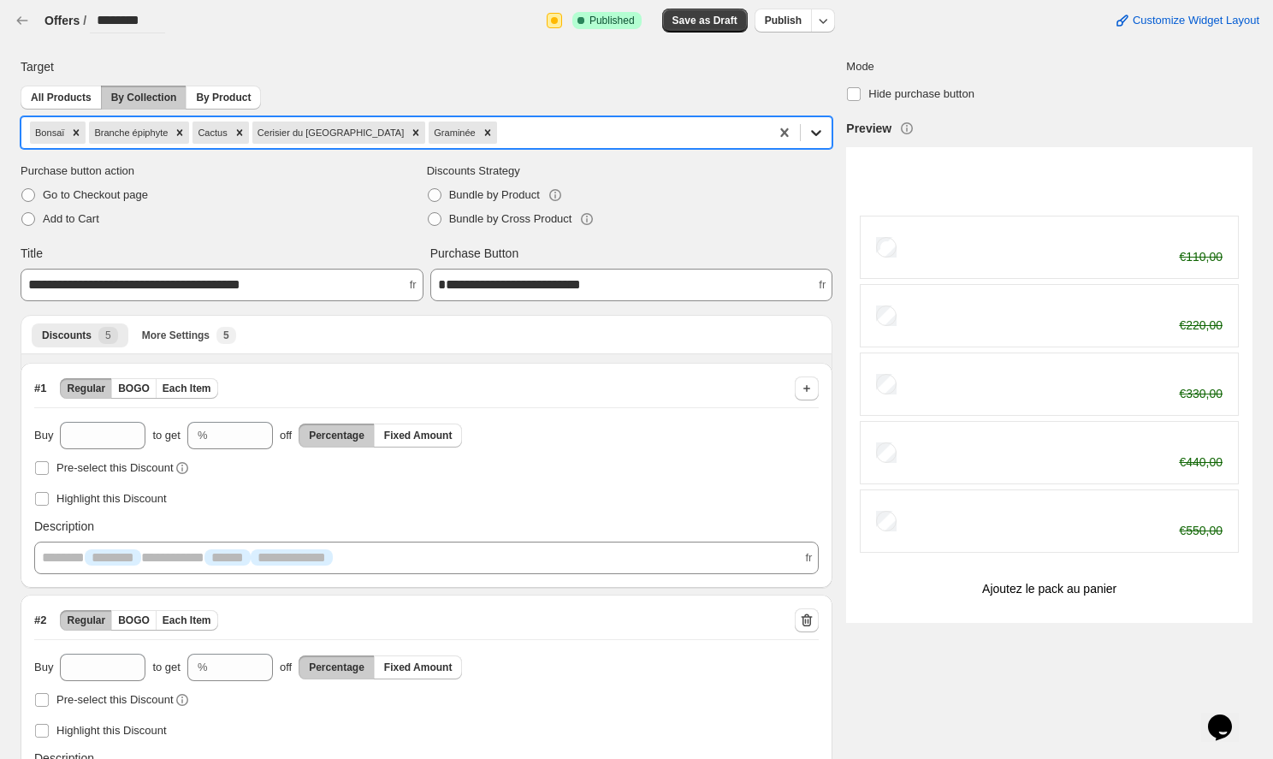
click at [823, 134] on icon at bounding box center [816, 132] width 17 height 17
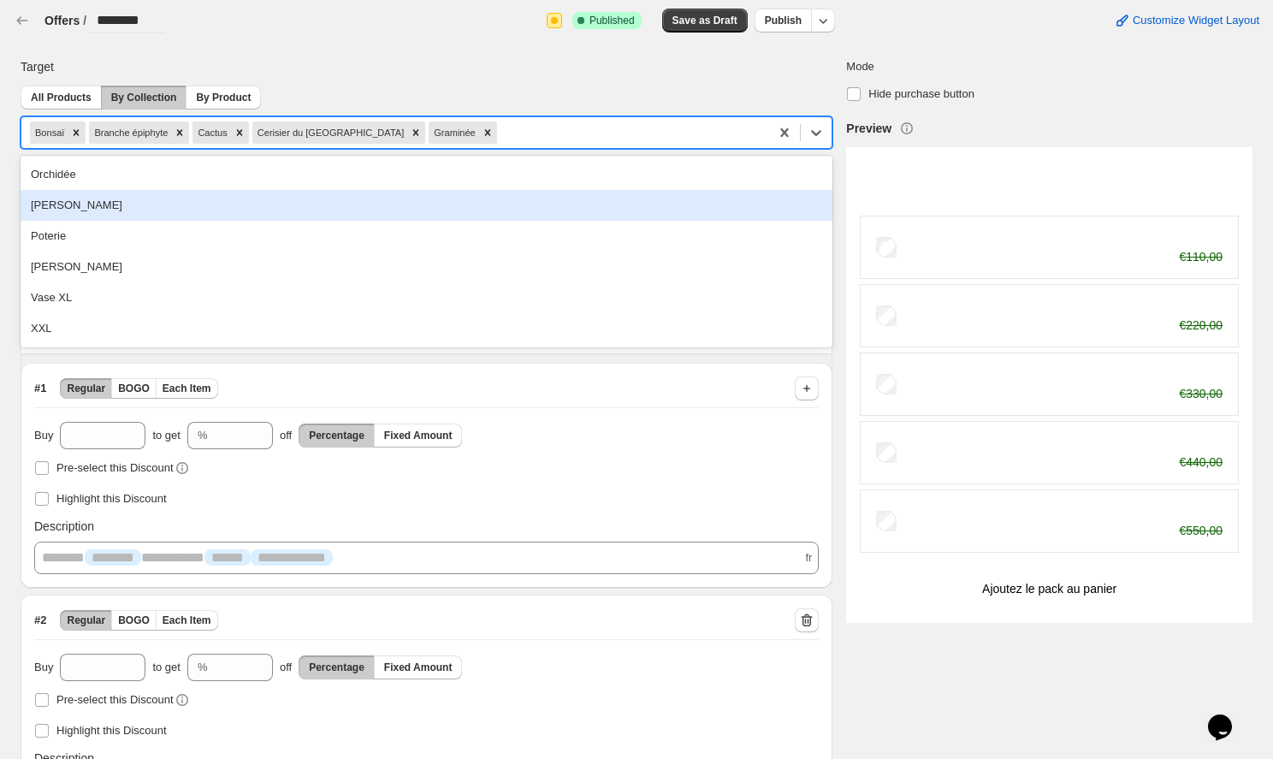
click at [313, 195] on div "[PERSON_NAME]" at bounding box center [427, 205] width 812 height 31
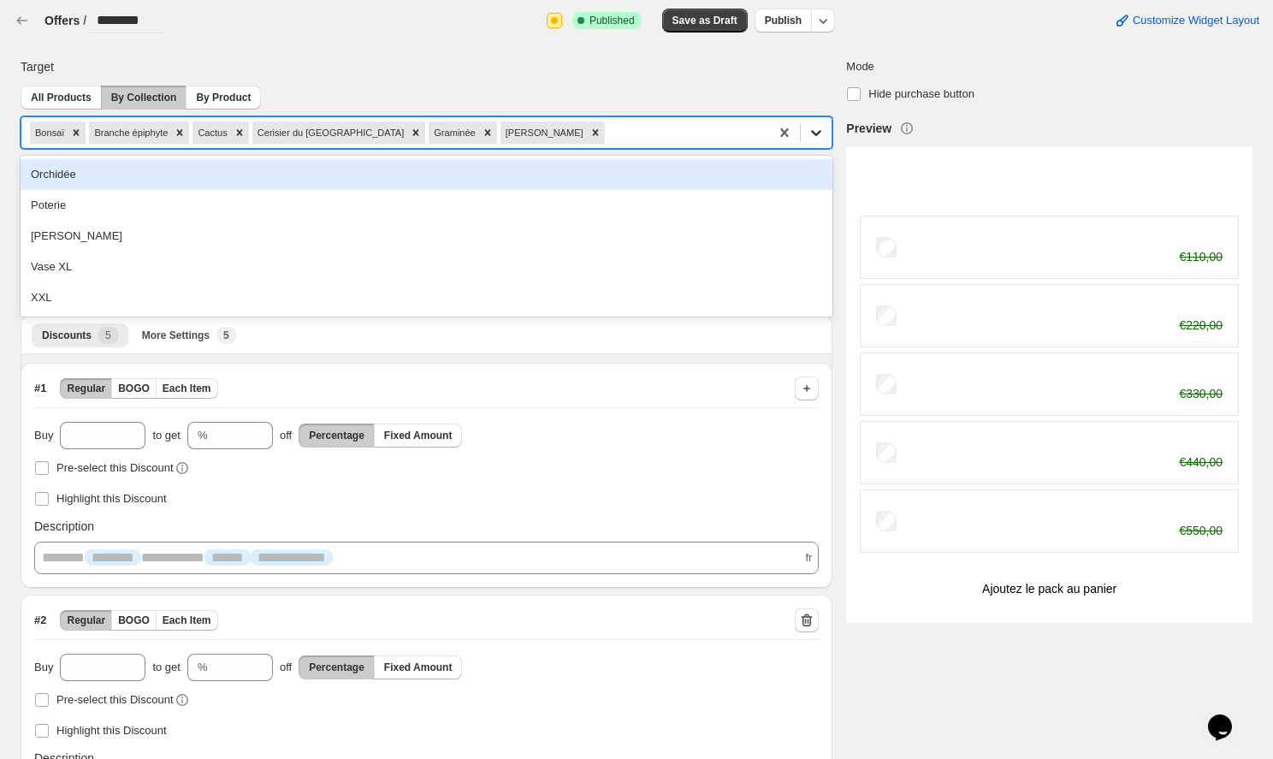
click at [823, 139] on icon at bounding box center [816, 132] width 17 height 17
click at [115, 181] on div "Orchidée" at bounding box center [427, 174] width 812 height 31
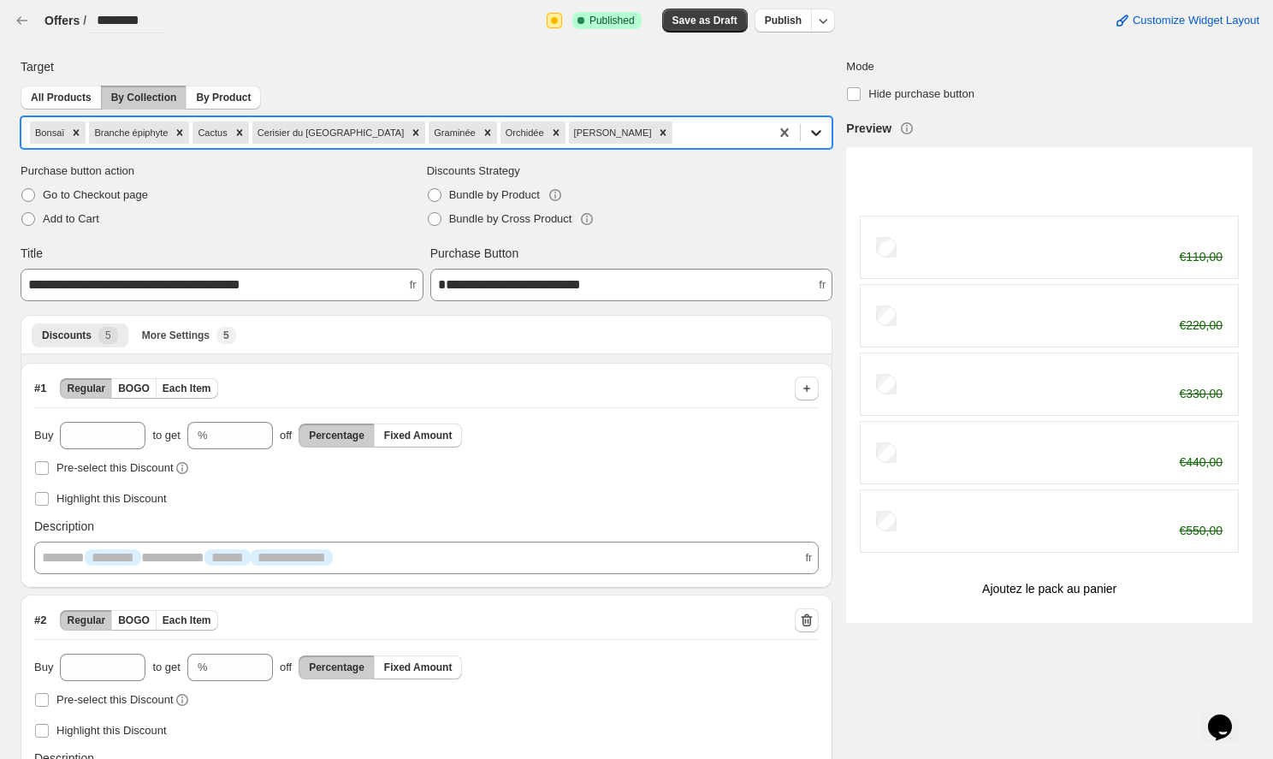
click at [820, 139] on icon at bounding box center [816, 132] width 17 height 17
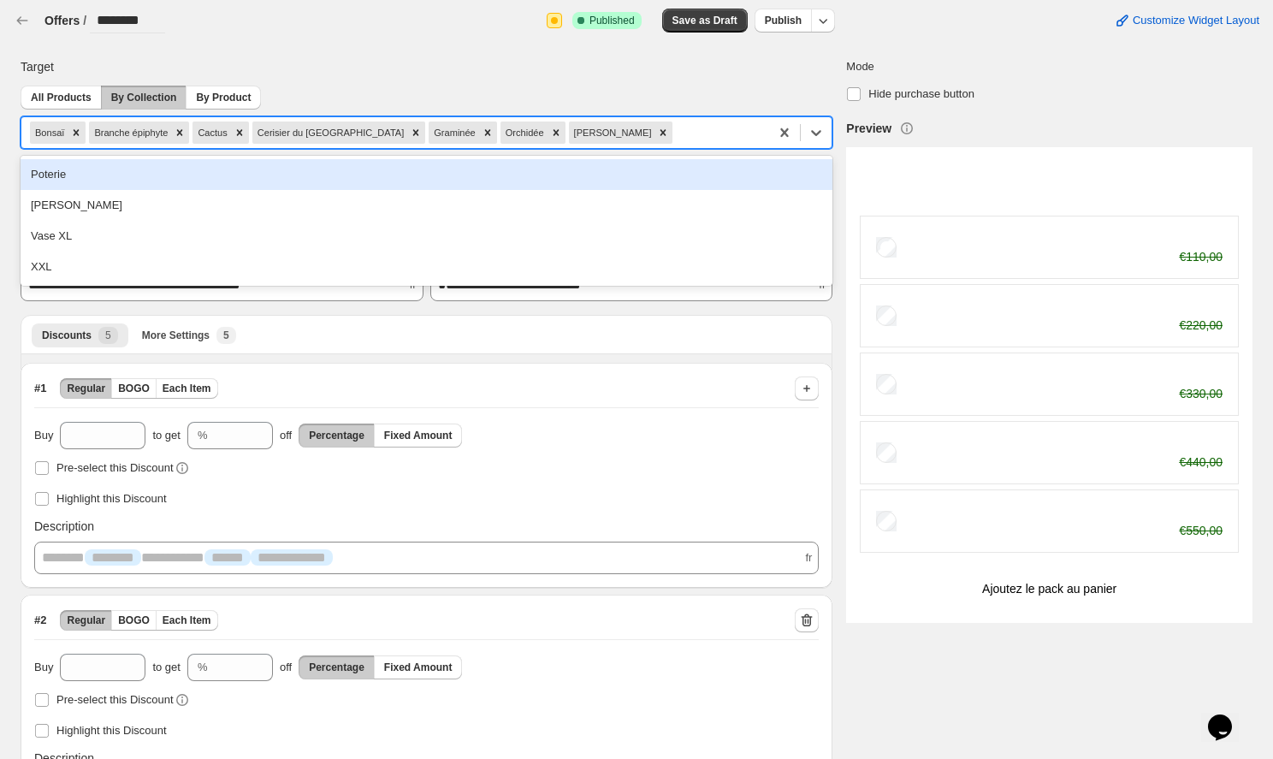
click at [195, 170] on div "Poterie" at bounding box center [427, 174] width 812 height 31
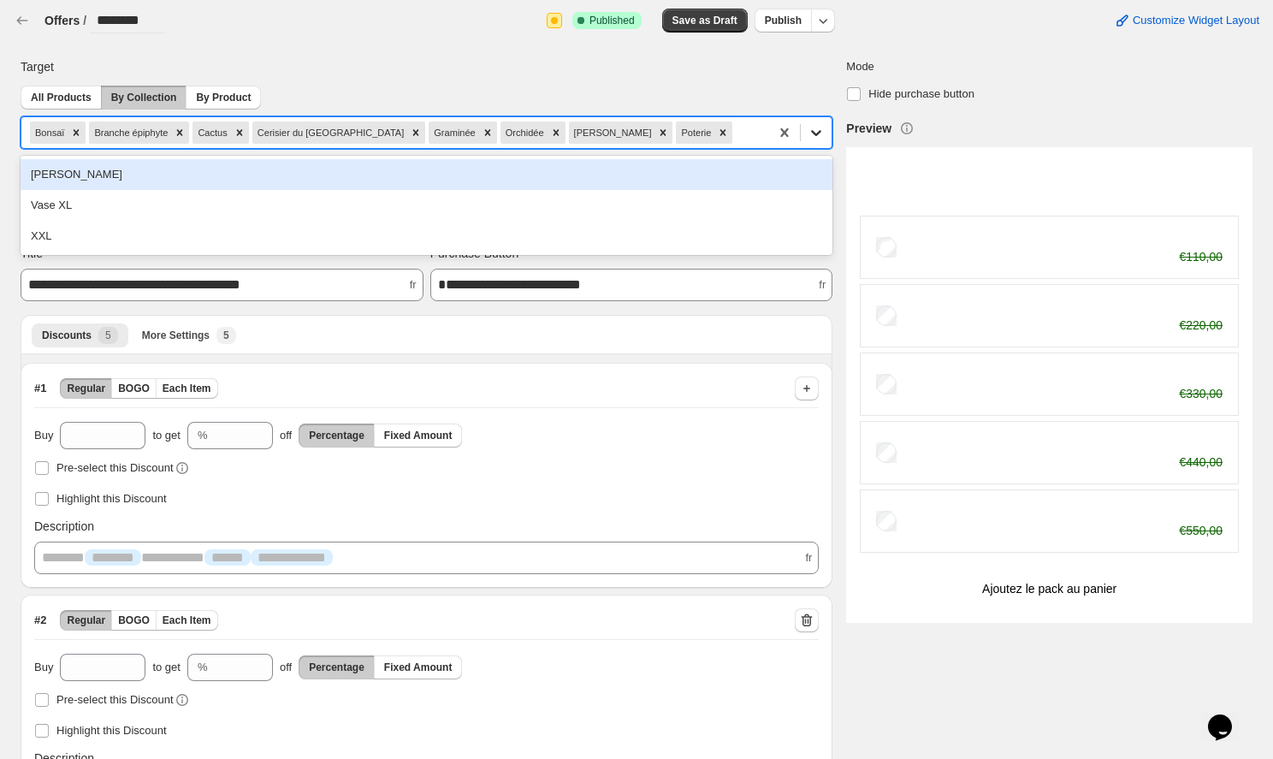
click at [818, 138] on icon at bounding box center [816, 132] width 17 height 17
click at [69, 171] on div "[PERSON_NAME]" at bounding box center [427, 174] width 812 height 31
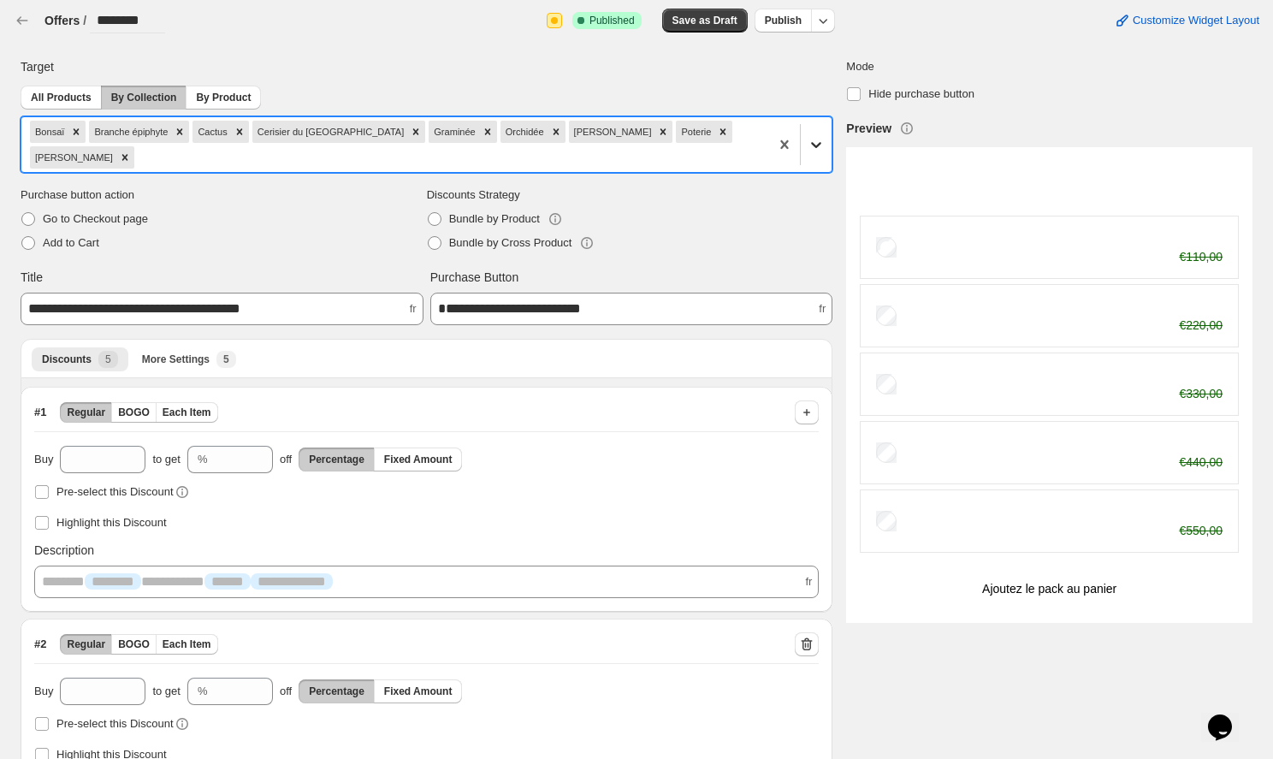
click at [815, 138] on icon at bounding box center [816, 144] width 17 height 17
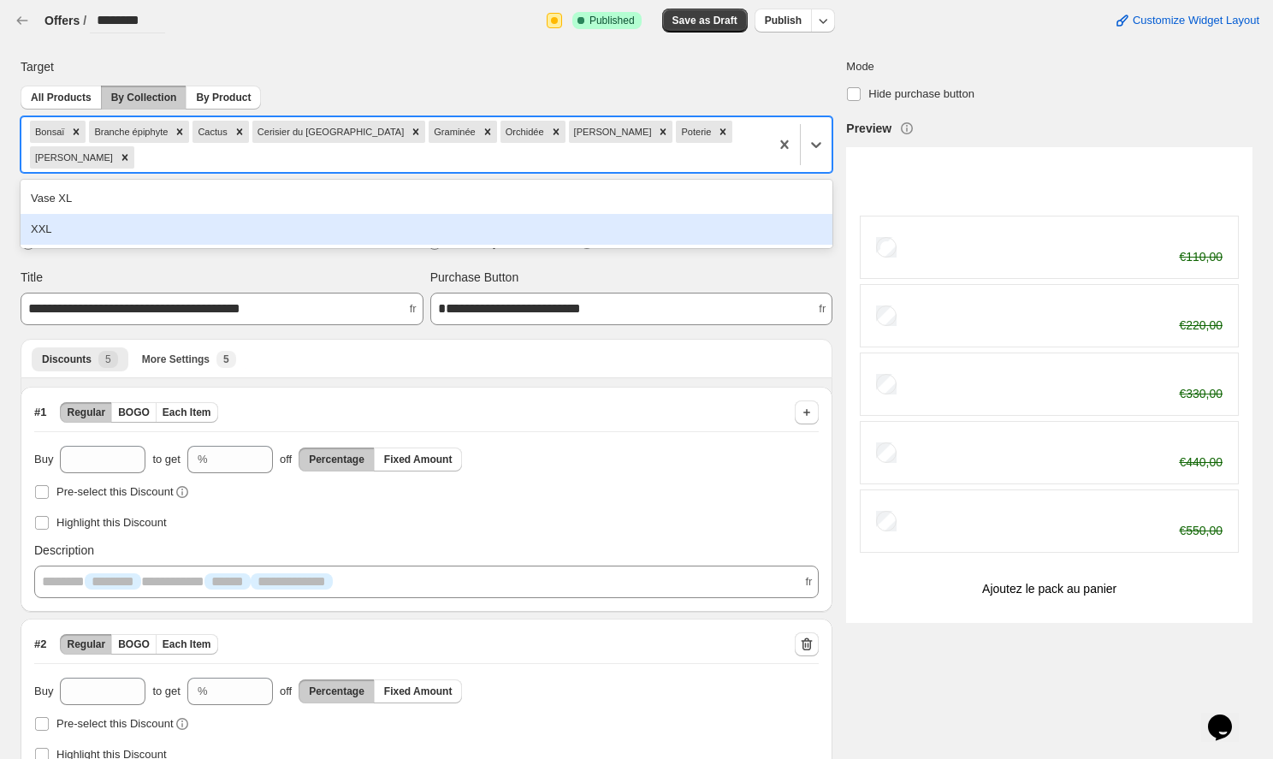
click at [240, 214] on div "XXL" at bounding box center [427, 229] width 812 height 31
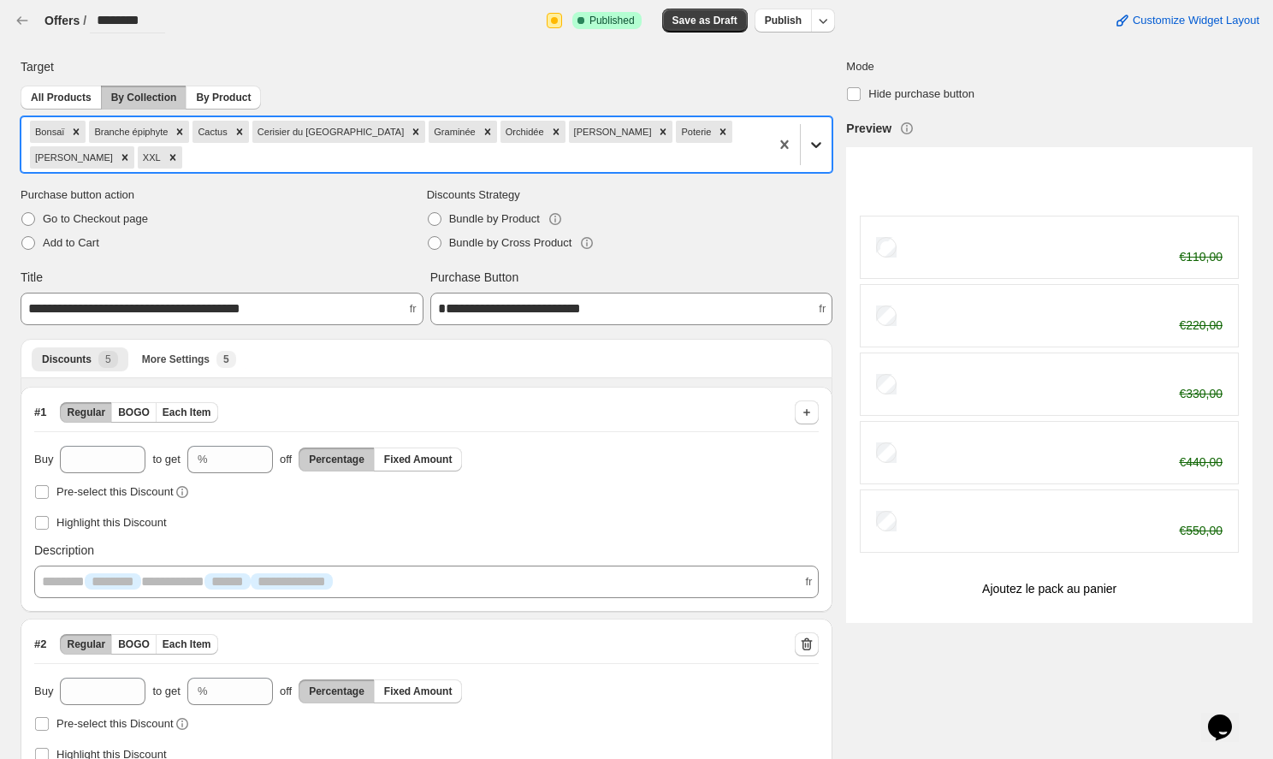
click at [820, 142] on icon at bounding box center [817, 145] width 10 height 6
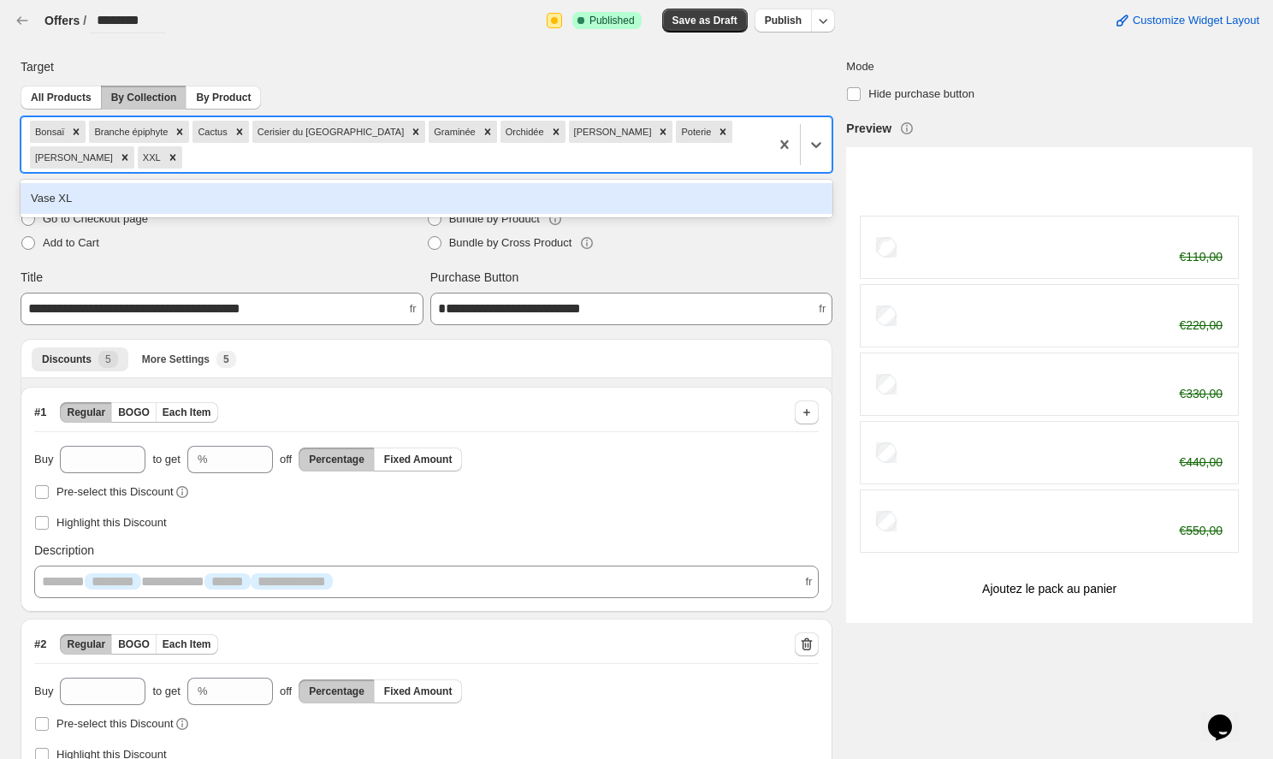
click at [256, 183] on div "Vase XL" at bounding box center [427, 198] width 812 height 31
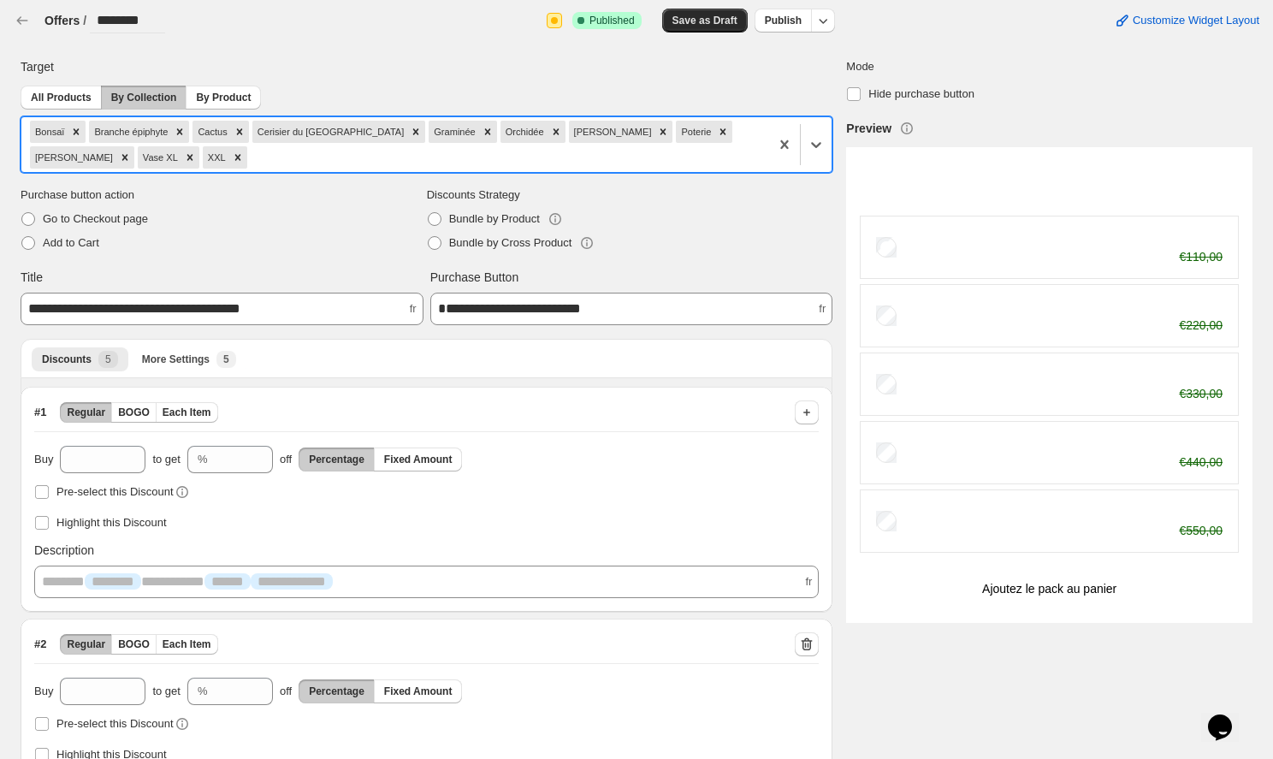
click at [688, 25] on span "Save as Draft" at bounding box center [705, 21] width 65 height 14
